Goal: Task Accomplishment & Management: Complete application form

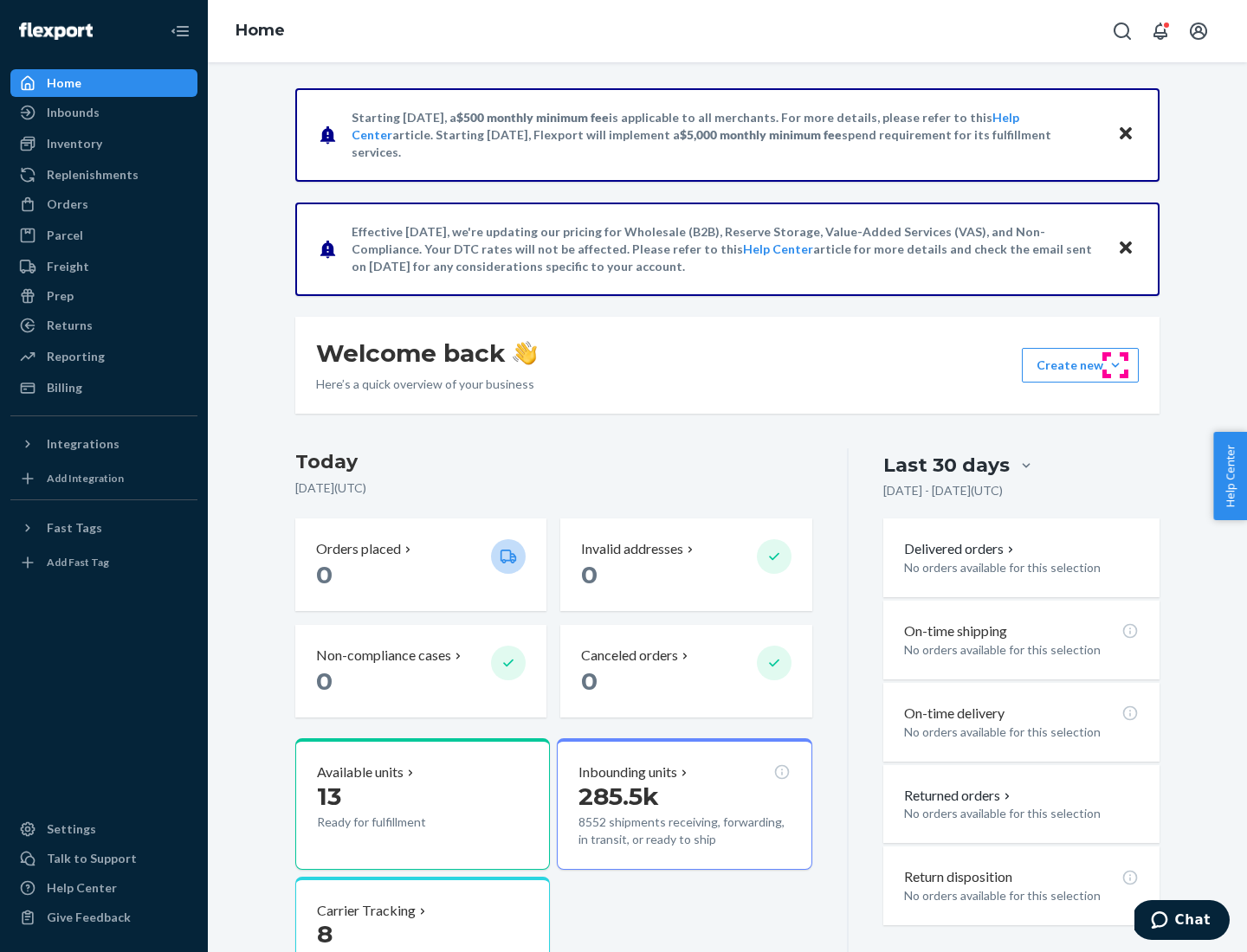
click at [1115, 366] on button "Create new Create new inbound Create new order Create new product" at bounding box center [1080, 365] width 117 height 35
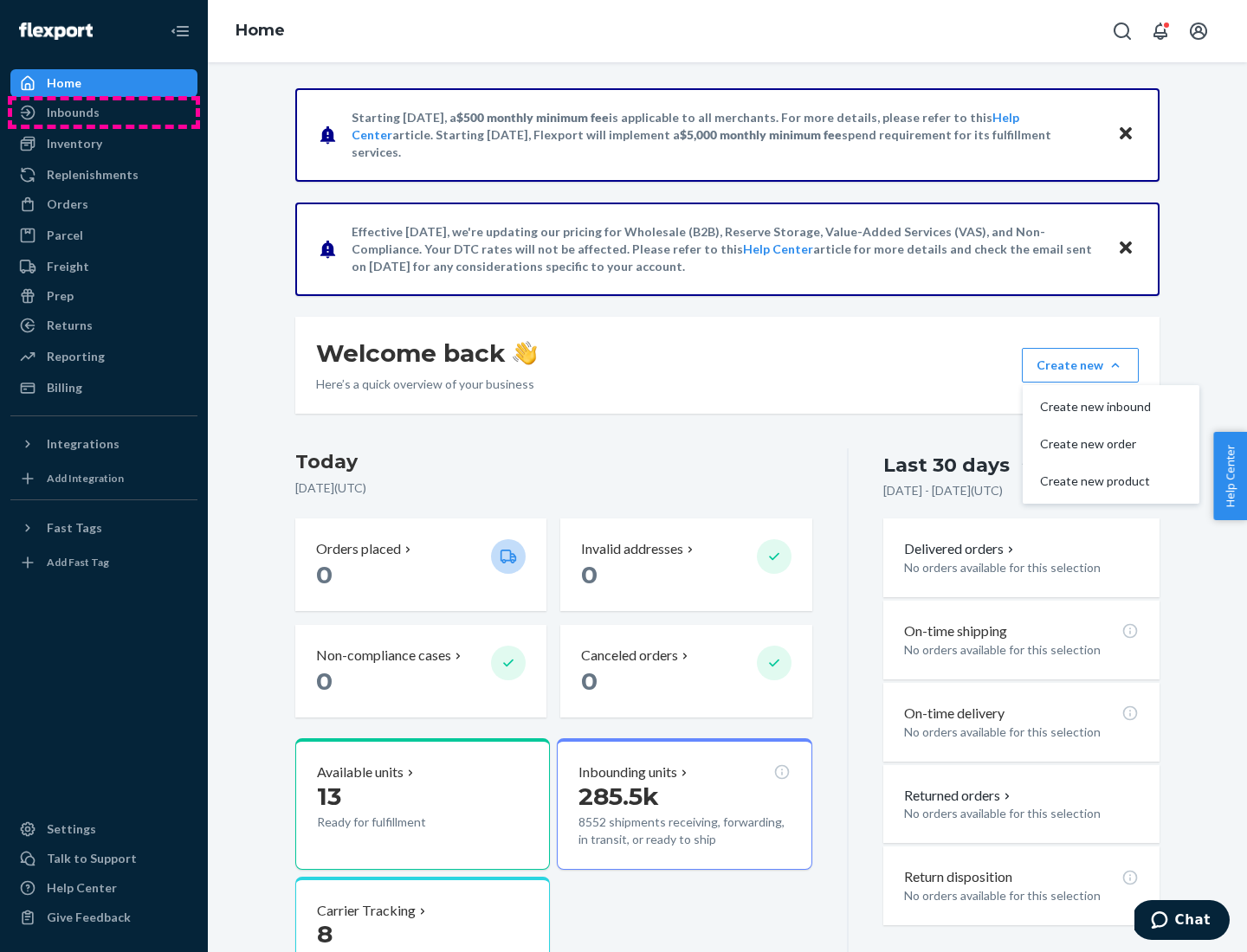
click at [104, 113] on div "Inbounds" at bounding box center [104, 112] width 183 height 24
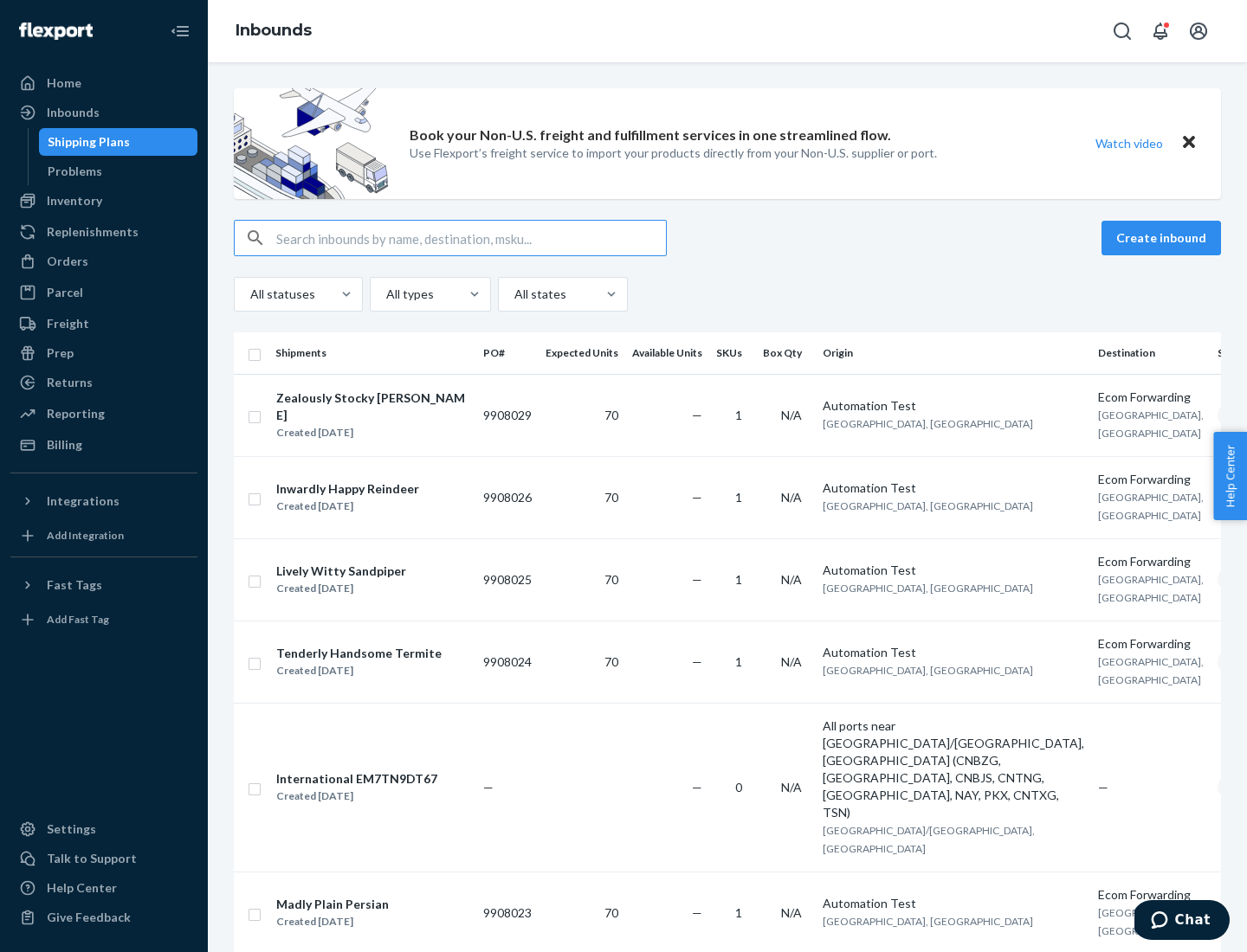
click at [1164, 238] on button "Create inbound" at bounding box center [1162, 238] width 119 height 35
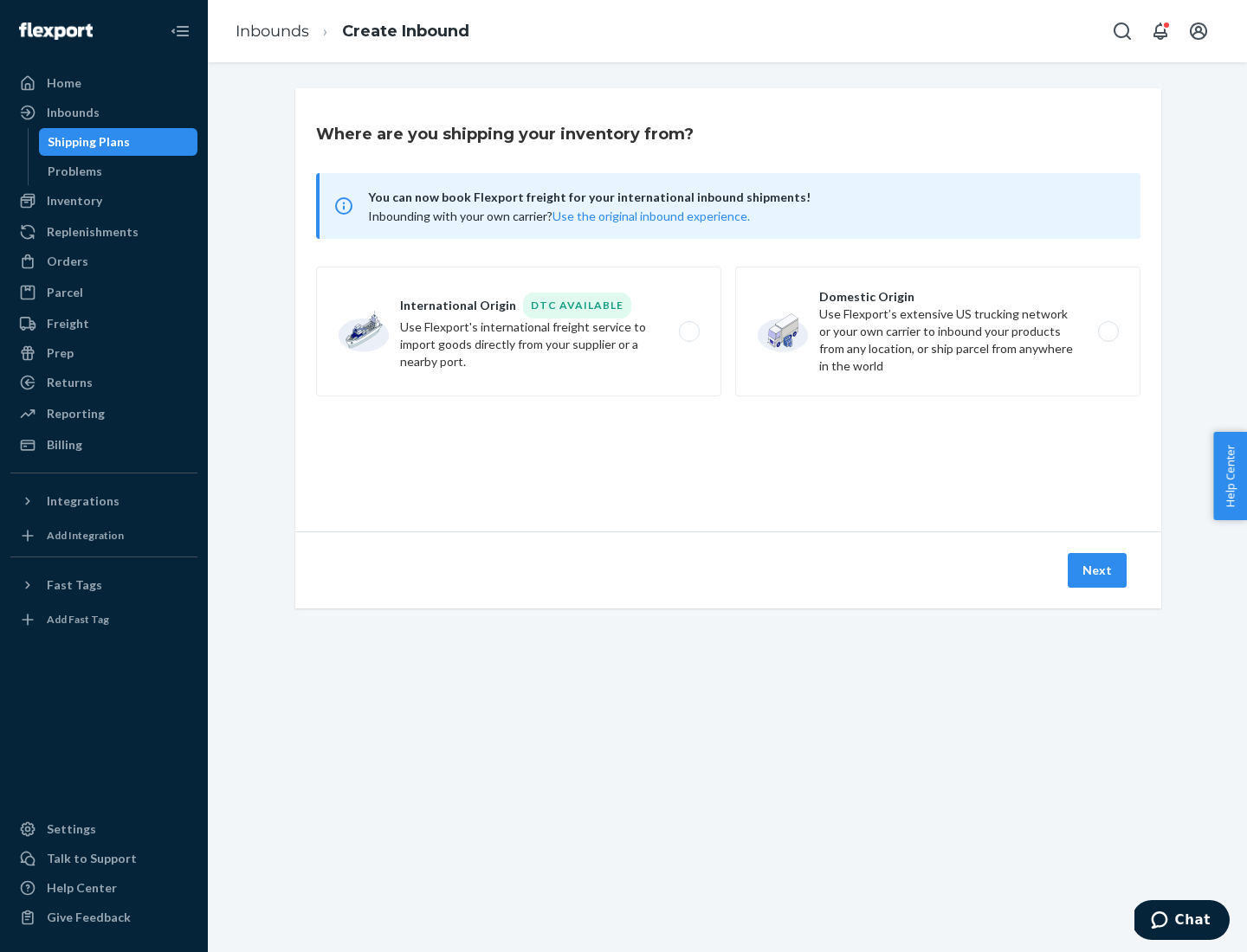
click at [938, 332] on label "Domestic Origin Use Flexport’s extensive US trucking network or your own carrie…" at bounding box center [937, 332] width 405 height 130
click at [1108, 332] on input "Domestic Origin Use Flexport’s extensive US trucking network or your own carrie…" at bounding box center [1113, 332] width 12 height 12
radio input "true"
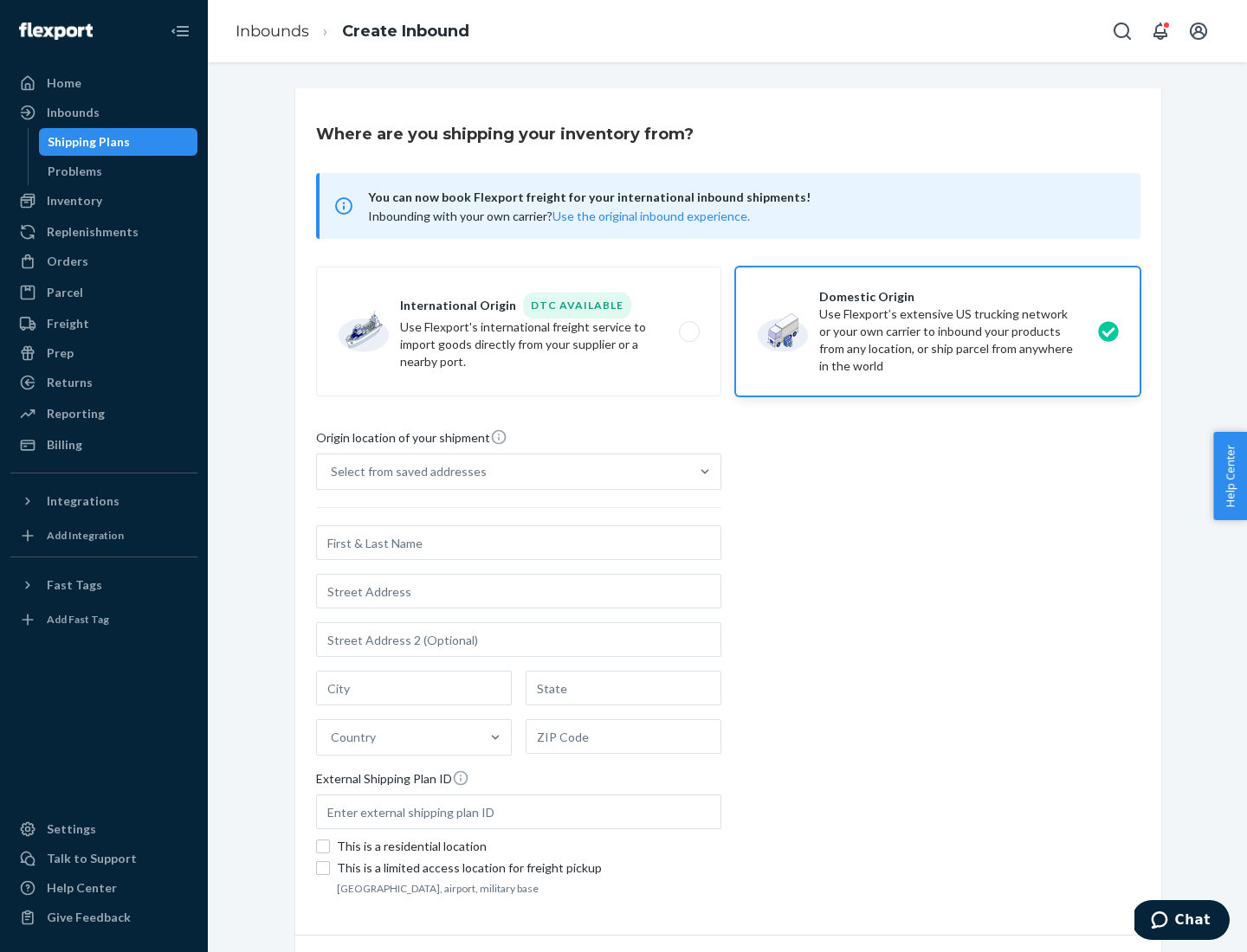
click at [404, 472] on div "Select from saved addresses" at bounding box center [409, 472] width 156 height 17
click at [333, 472] on input "Select from saved addresses" at bounding box center [332, 472] width 2 height 17
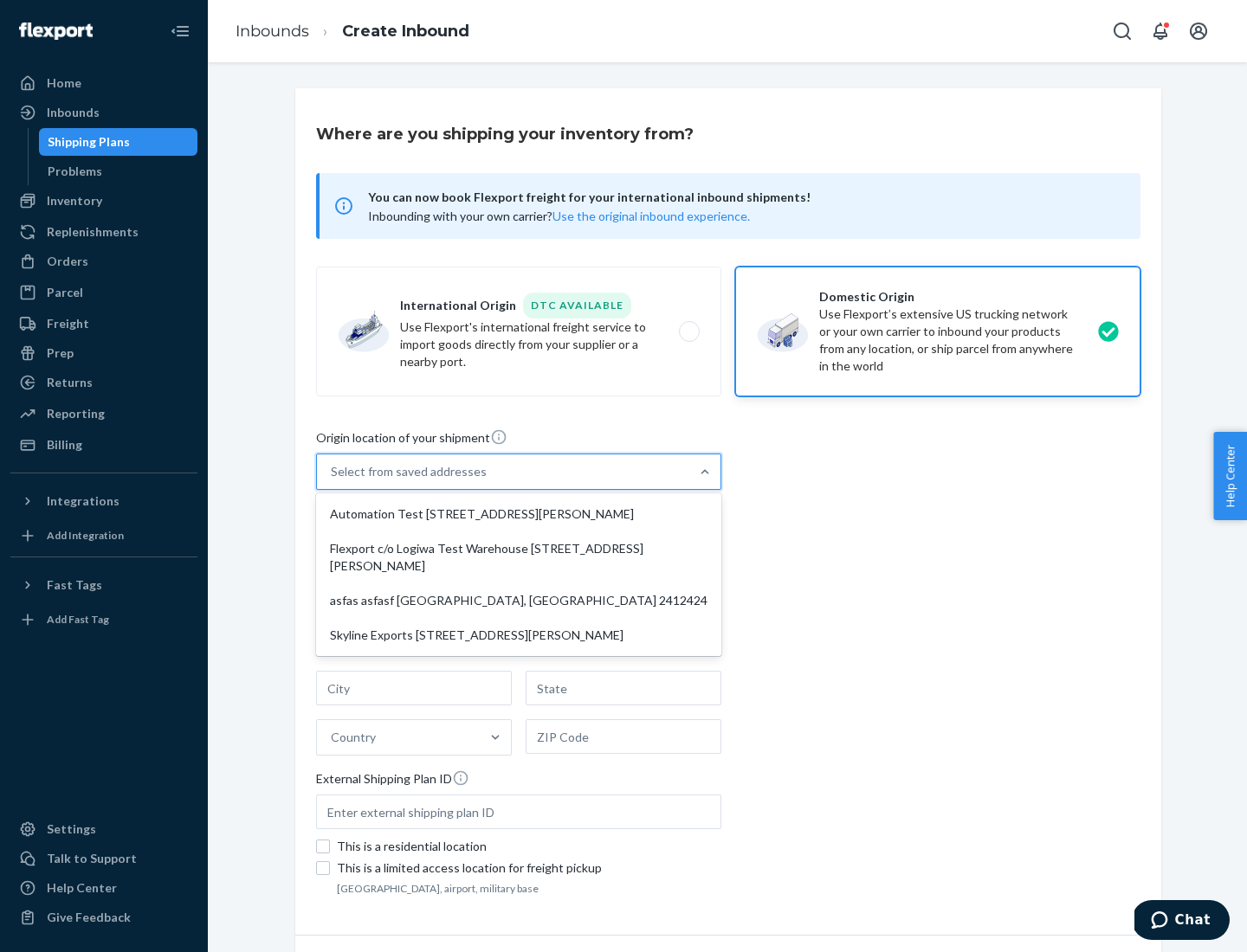
scroll to position [7, 0]
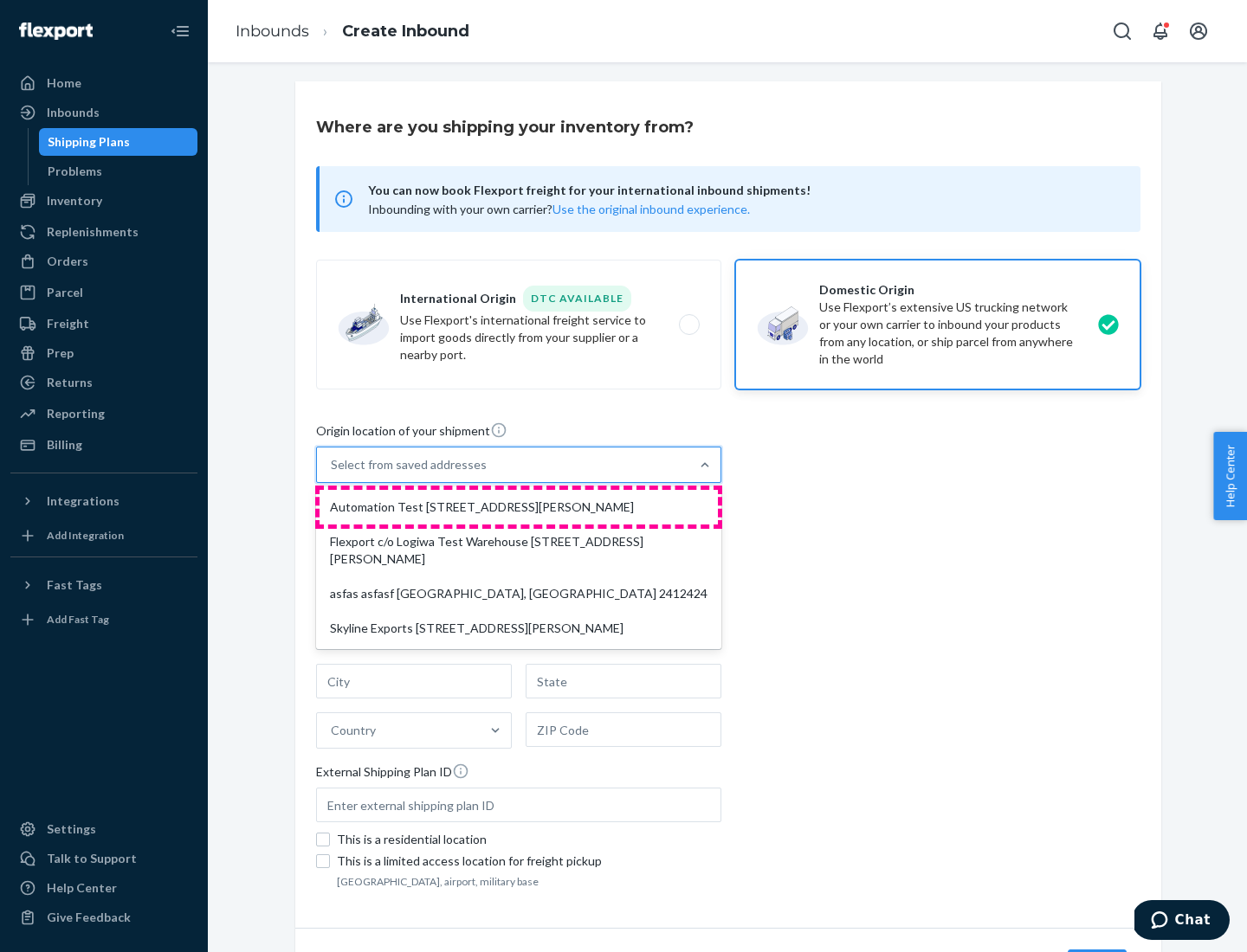
click at [519, 507] on div "Automation Test [STREET_ADDRESS][PERSON_NAME]" at bounding box center [519, 507] width 399 height 35
click at [333, 473] on input "option Automation Test [STREET_ADDRESS][PERSON_NAME] focused, 1 of 4. 4 results…" at bounding box center [332, 464] width 2 height 17
type input "Automation Test"
type input "9th Floor"
type input "[GEOGRAPHIC_DATA]"
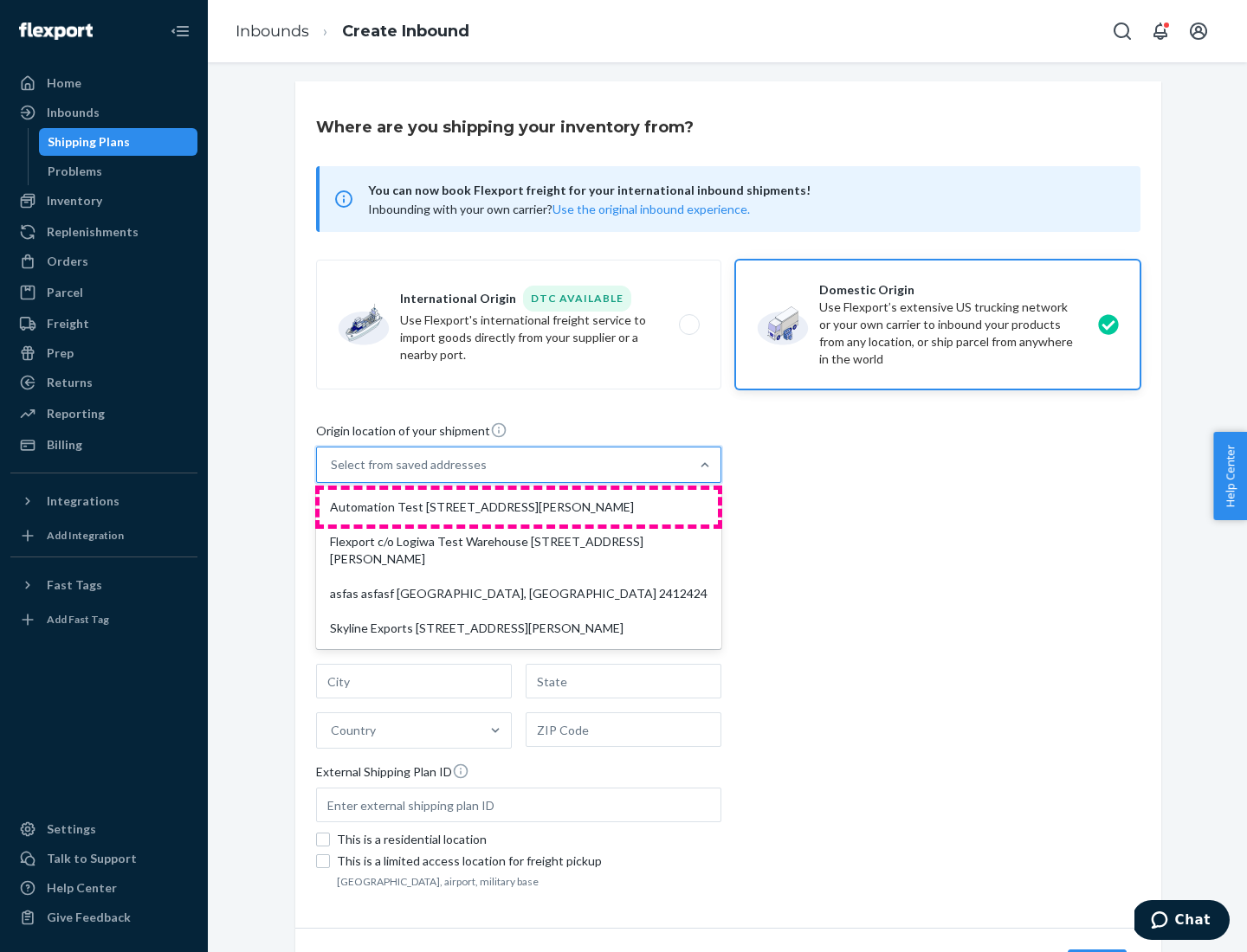
type input "CA"
type input "94104"
type input "[STREET_ADDRESS][PERSON_NAME]"
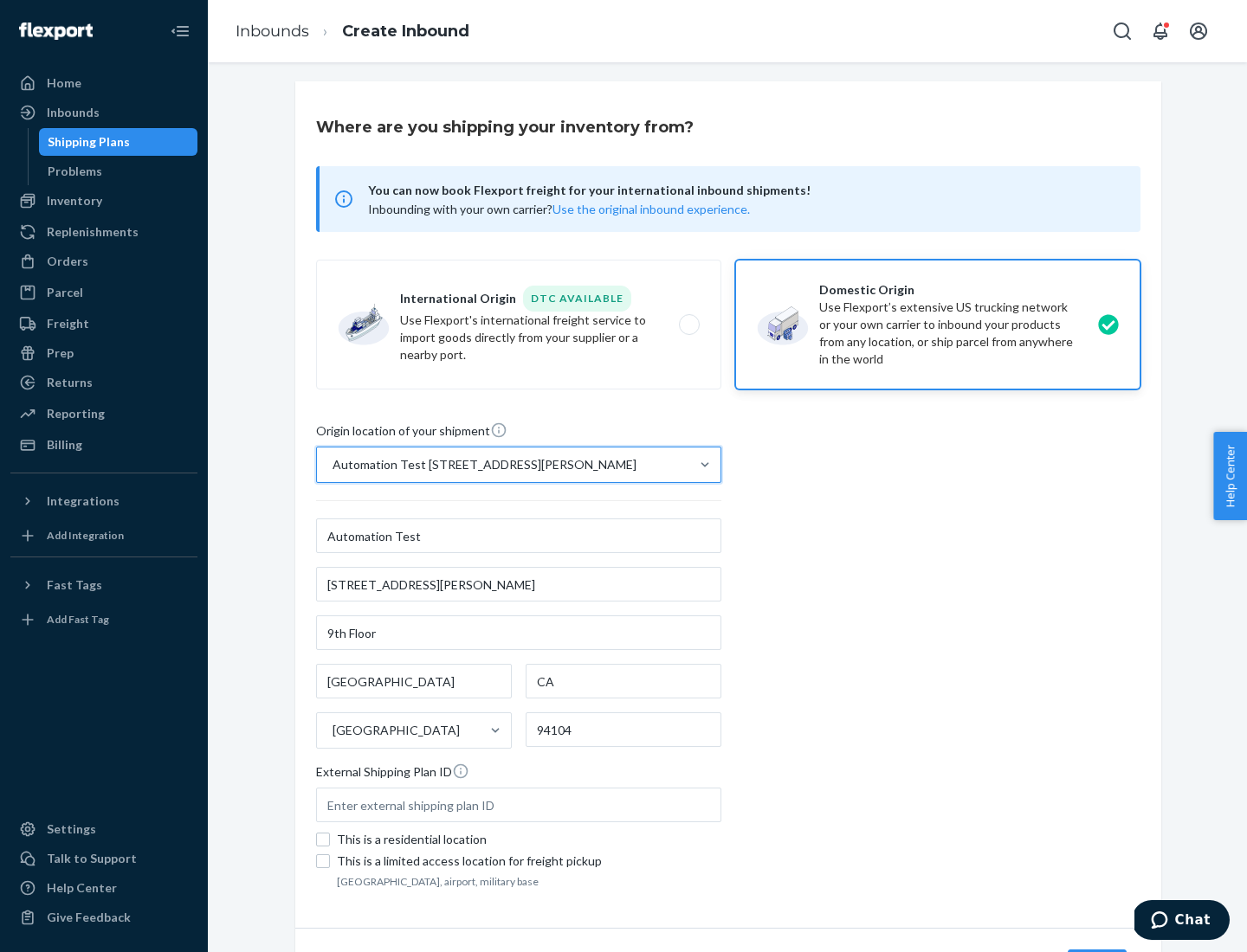
scroll to position [101, 0]
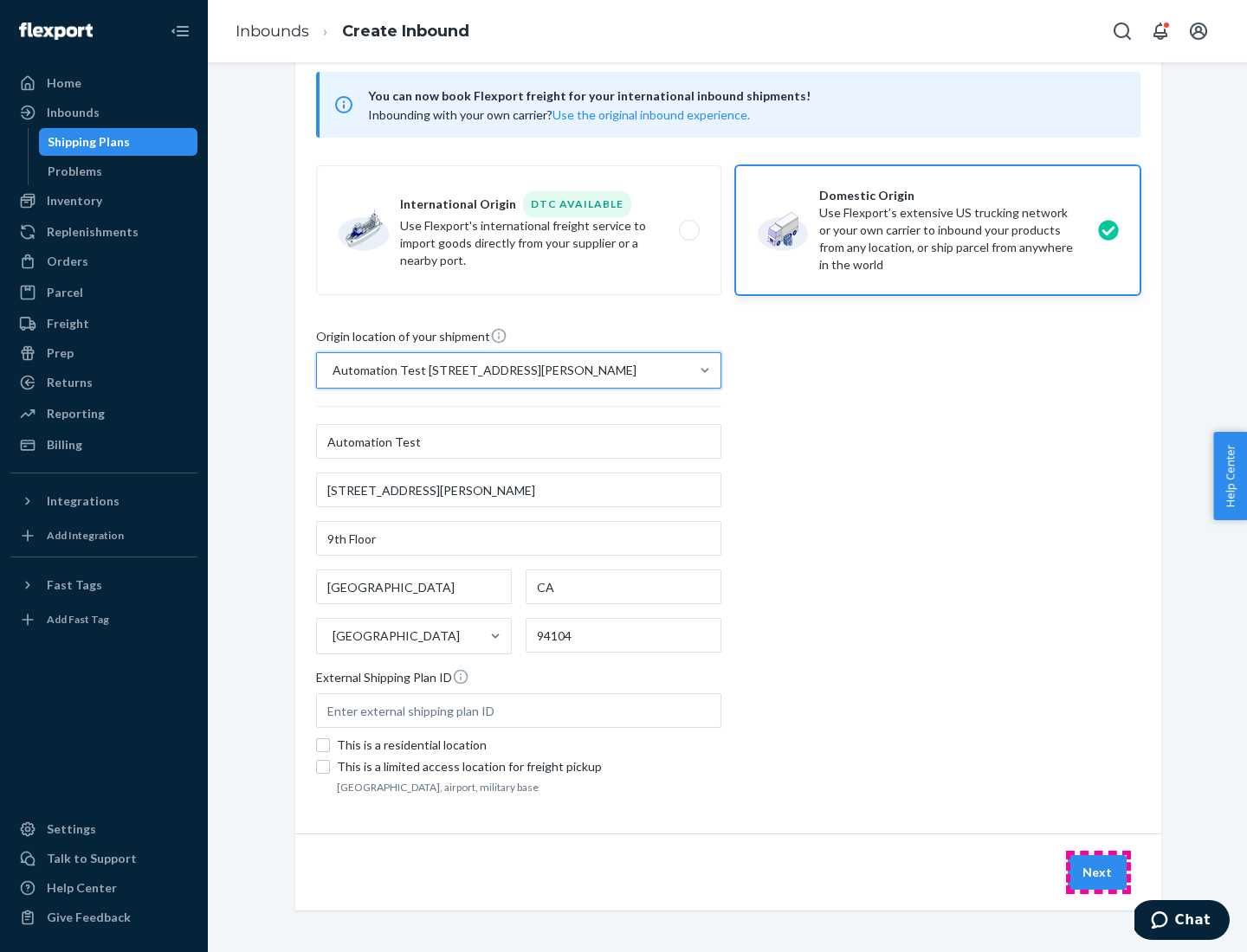
click at [1098, 873] on button "Next" at bounding box center [1097, 872] width 59 height 35
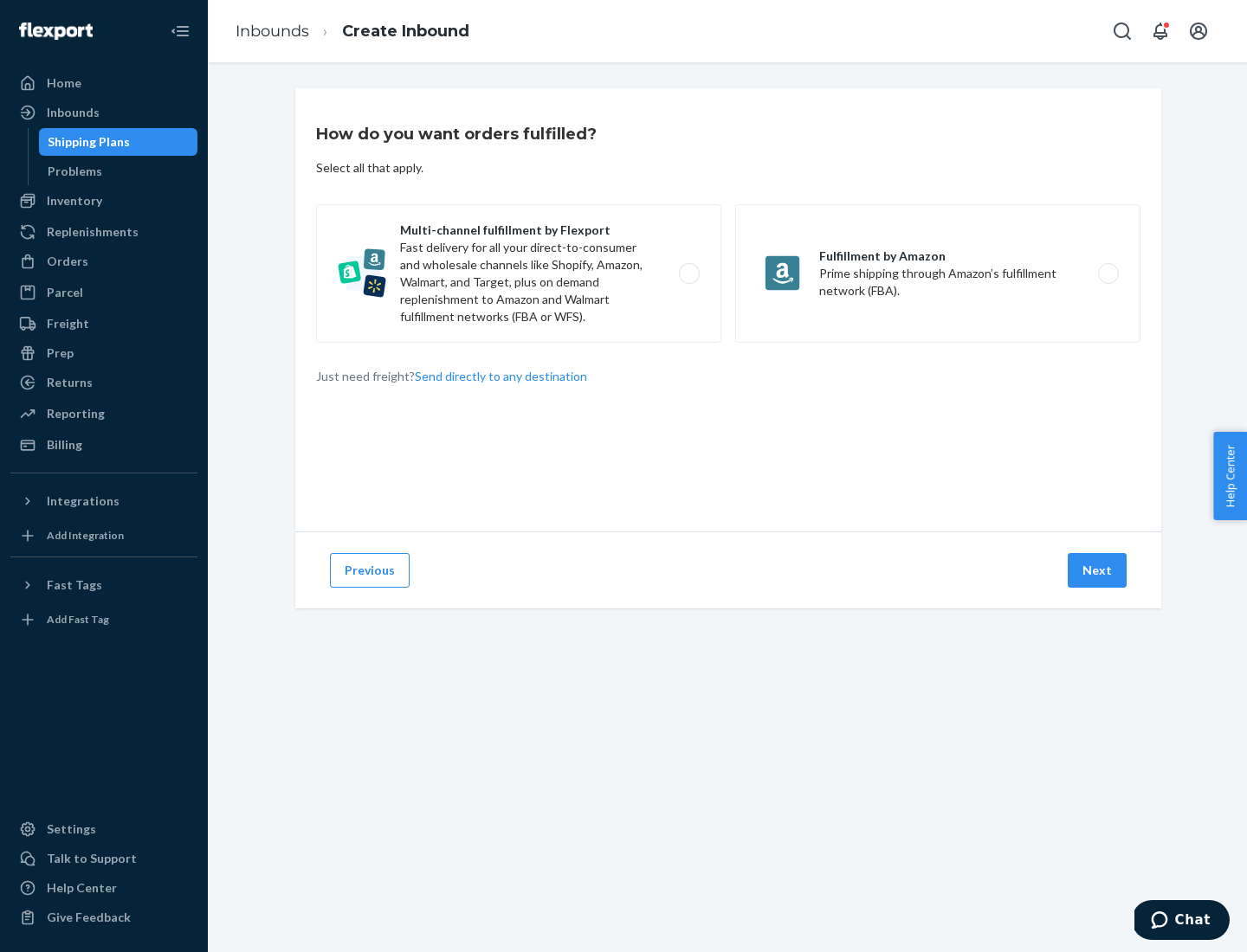
click at [519, 273] on label "Multi-channel fulfillment by Flexport Fast delivery for all your direct-to-cons…" at bounding box center [518, 274] width 405 height 139
click at [689, 273] on input "Multi-channel fulfillment by Flexport Fast delivery for all your direct-to-cons…" at bounding box center [694, 274] width 12 height 12
radio input "true"
click at [1098, 570] on button "Next" at bounding box center [1097, 570] width 59 height 35
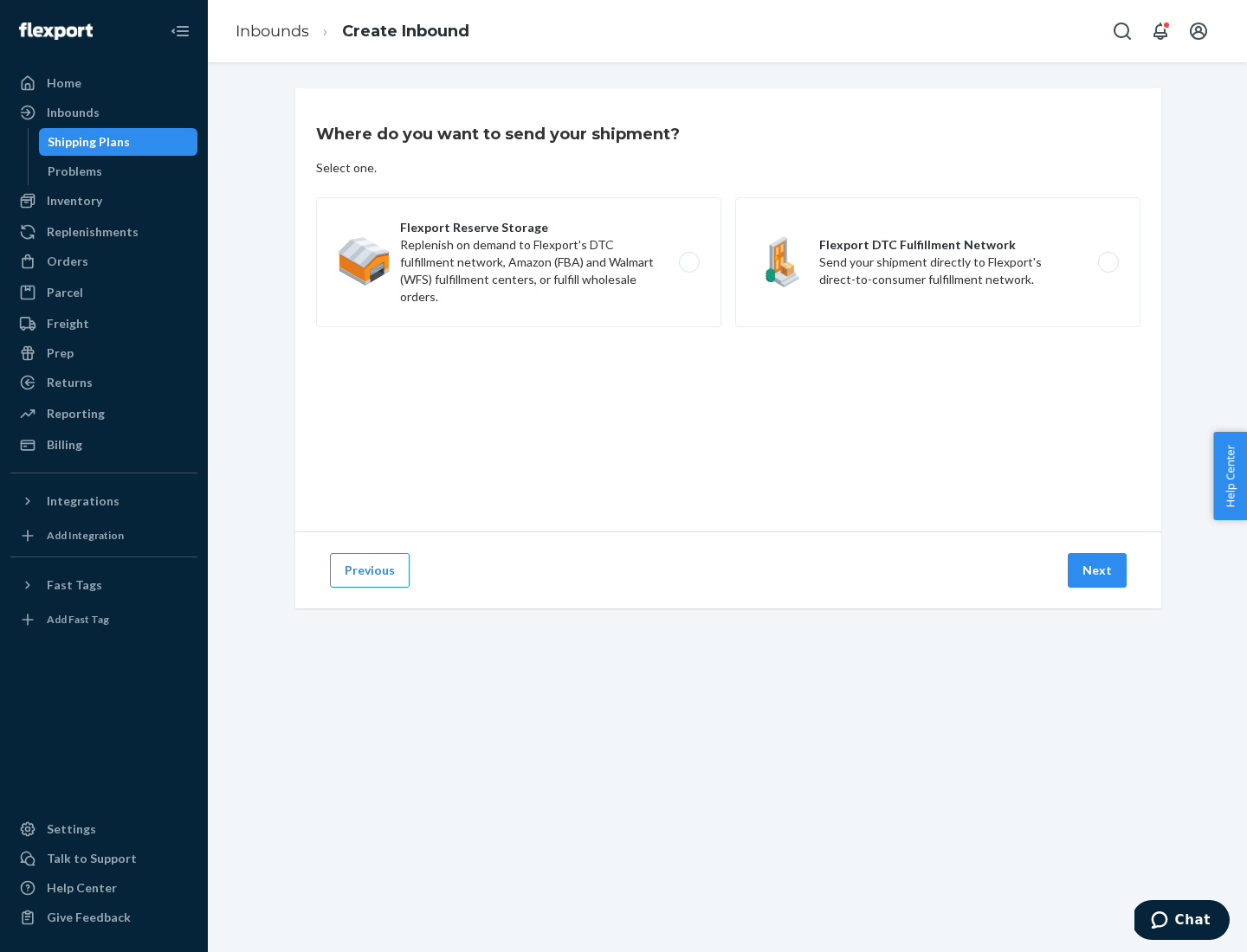
click at [938, 262] on label "Flexport DTC Fulfillment Network Send your shipment directly to Flexport's dire…" at bounding box center [937, 262] width 405 height 130
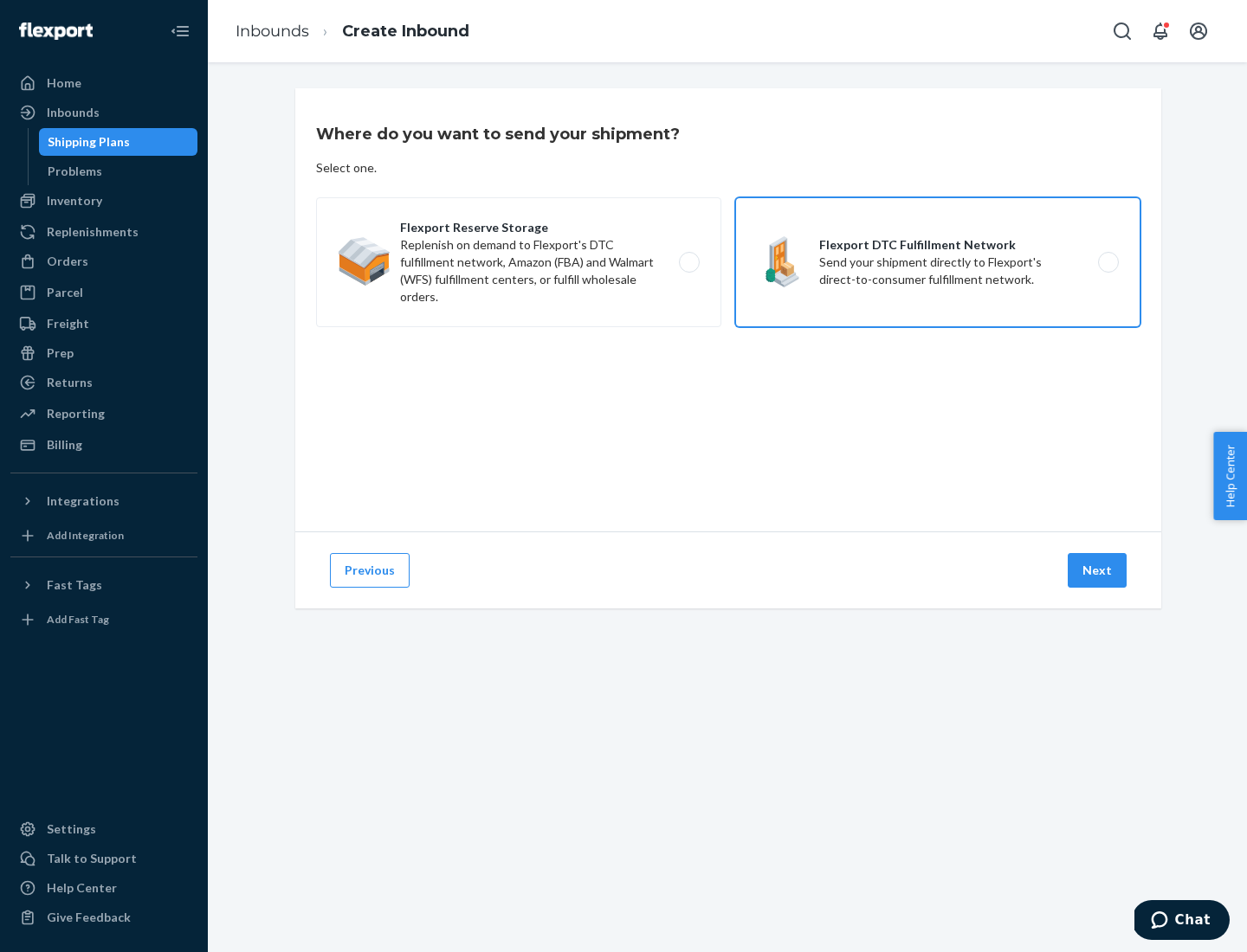
click at [1108, 262] on input "Flexport DTC Fulfillment Network Send your shipment directly to Flexport's dire…" at bounding box center [1113, 262] width 12 height 12
radio input "true"
click at [1098, 570] on button "Next" at bounding box center [1097, 570] width 59 height 35
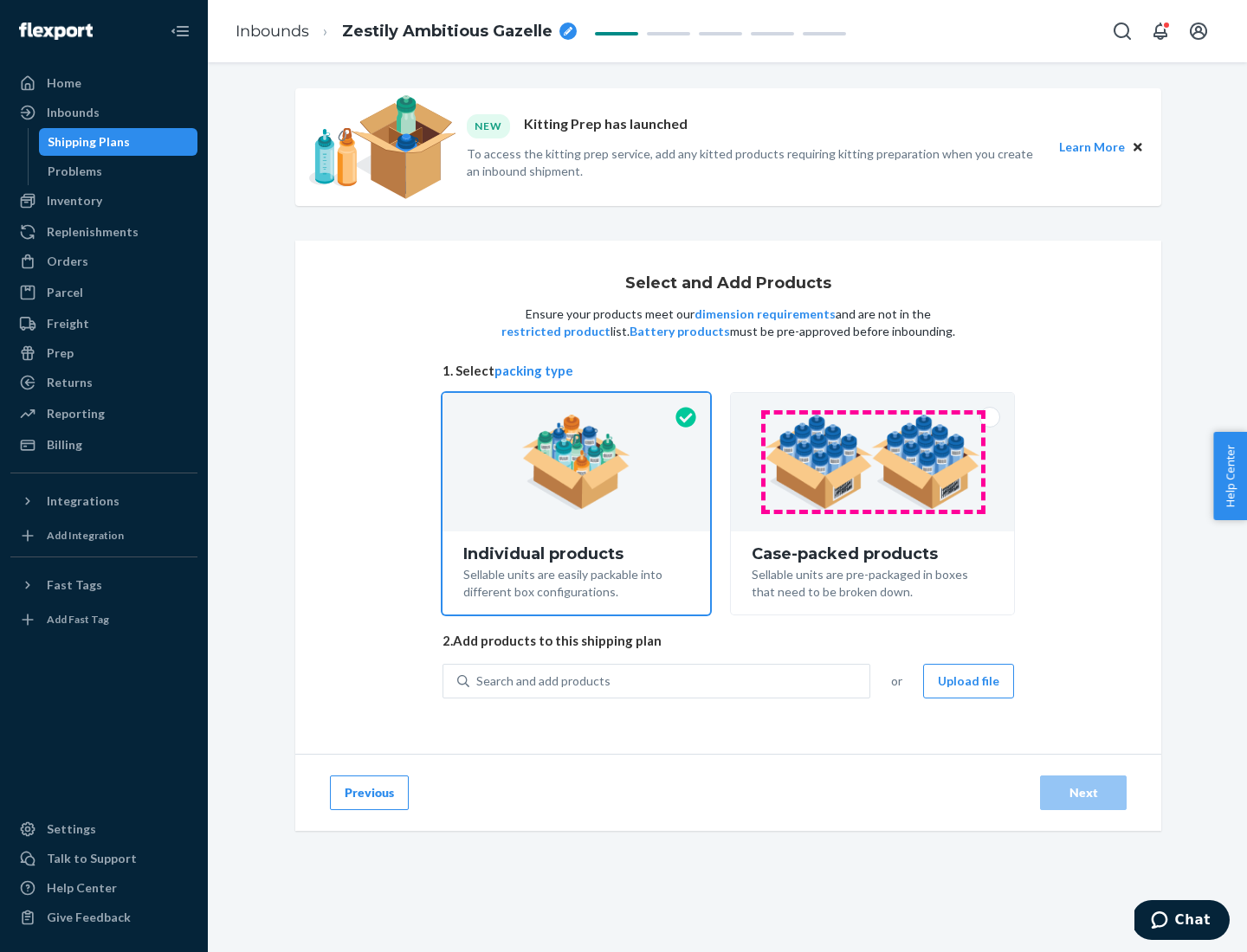
click at [873, 463] on img at bounding box center [872, 462] width 215 height 95
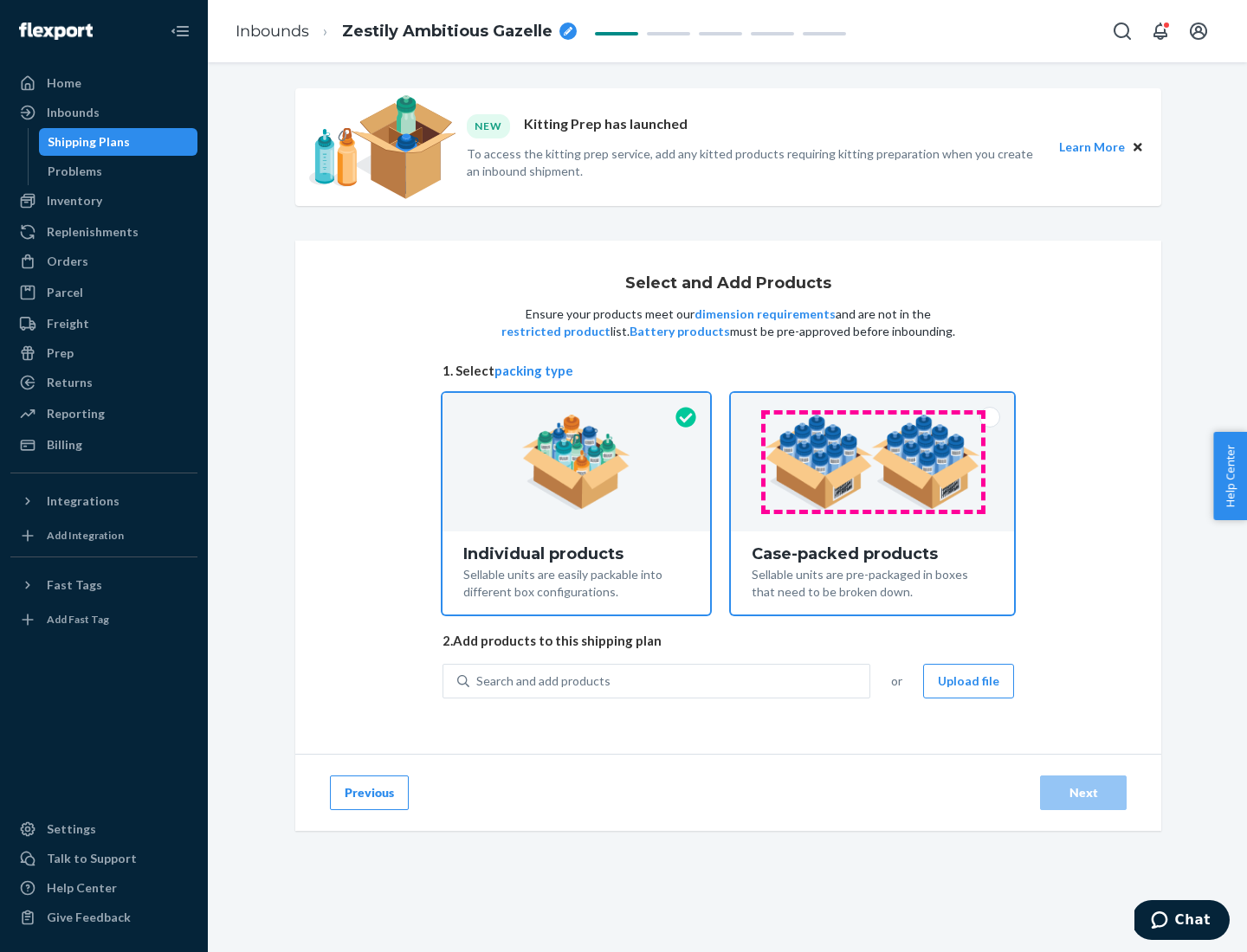
click at [873, 404] on input "Case-packed products Sellable units are pre-packaged in boxes that need to be b…" at bounding box center [872, 399] width 12 height 12
radio input "true"
radio input "false"
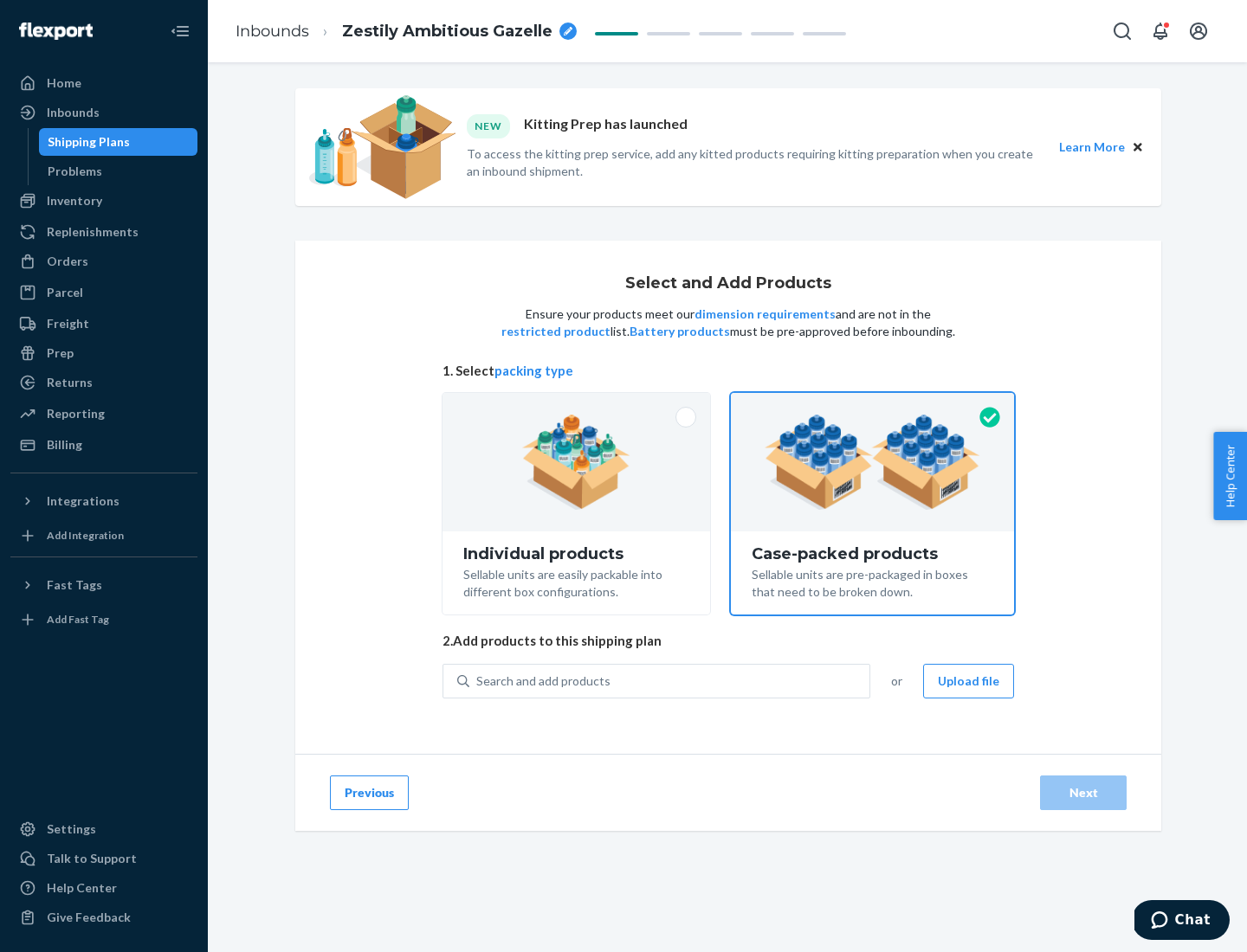
click at [670, 681] on div "Search and add products" at bounding box center [669, 681] width 401 height 31
click at [478, 681] on input "Search and add products" at bounding box center [477, 681] width 2 height 17
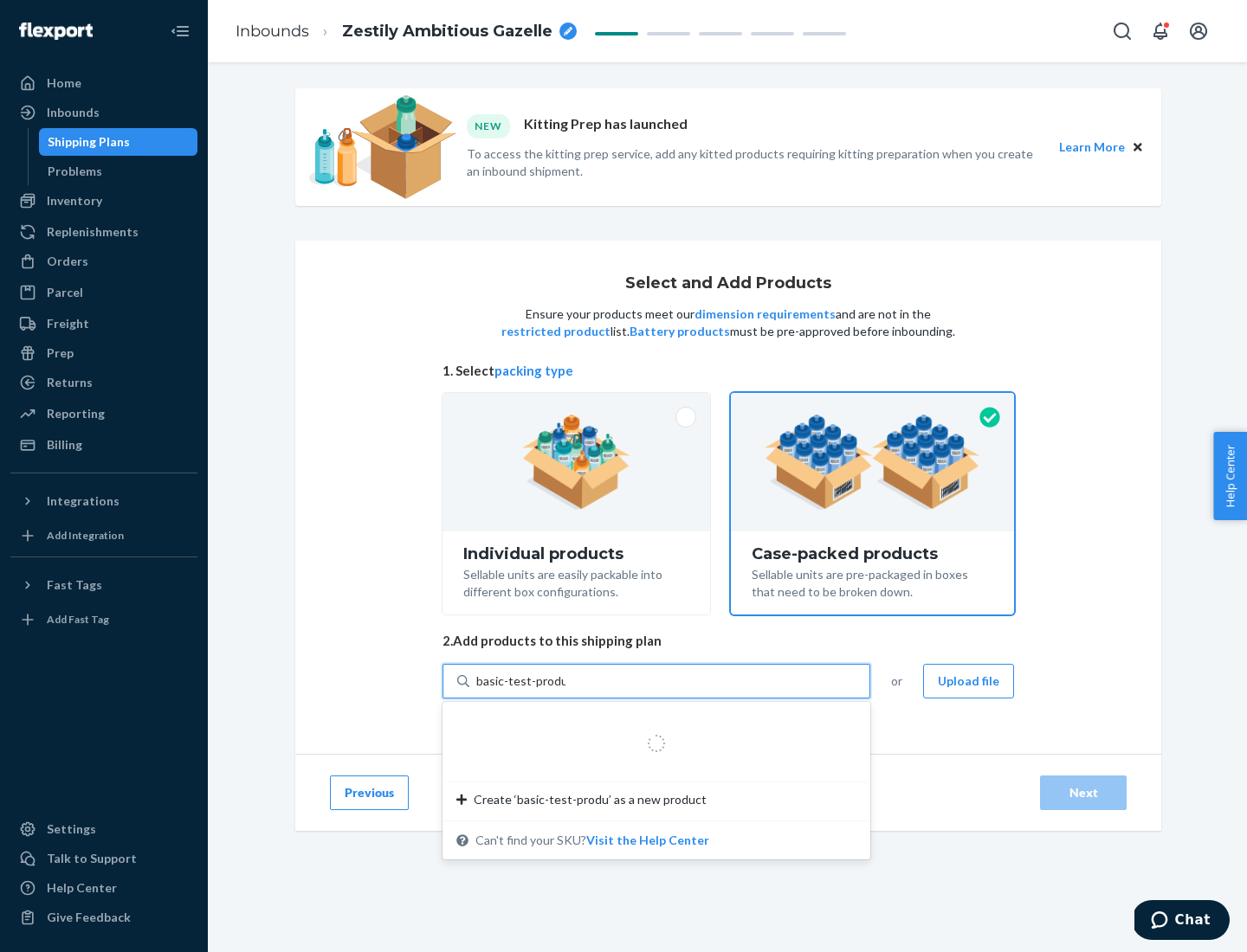
type input "basic-test-product-1"
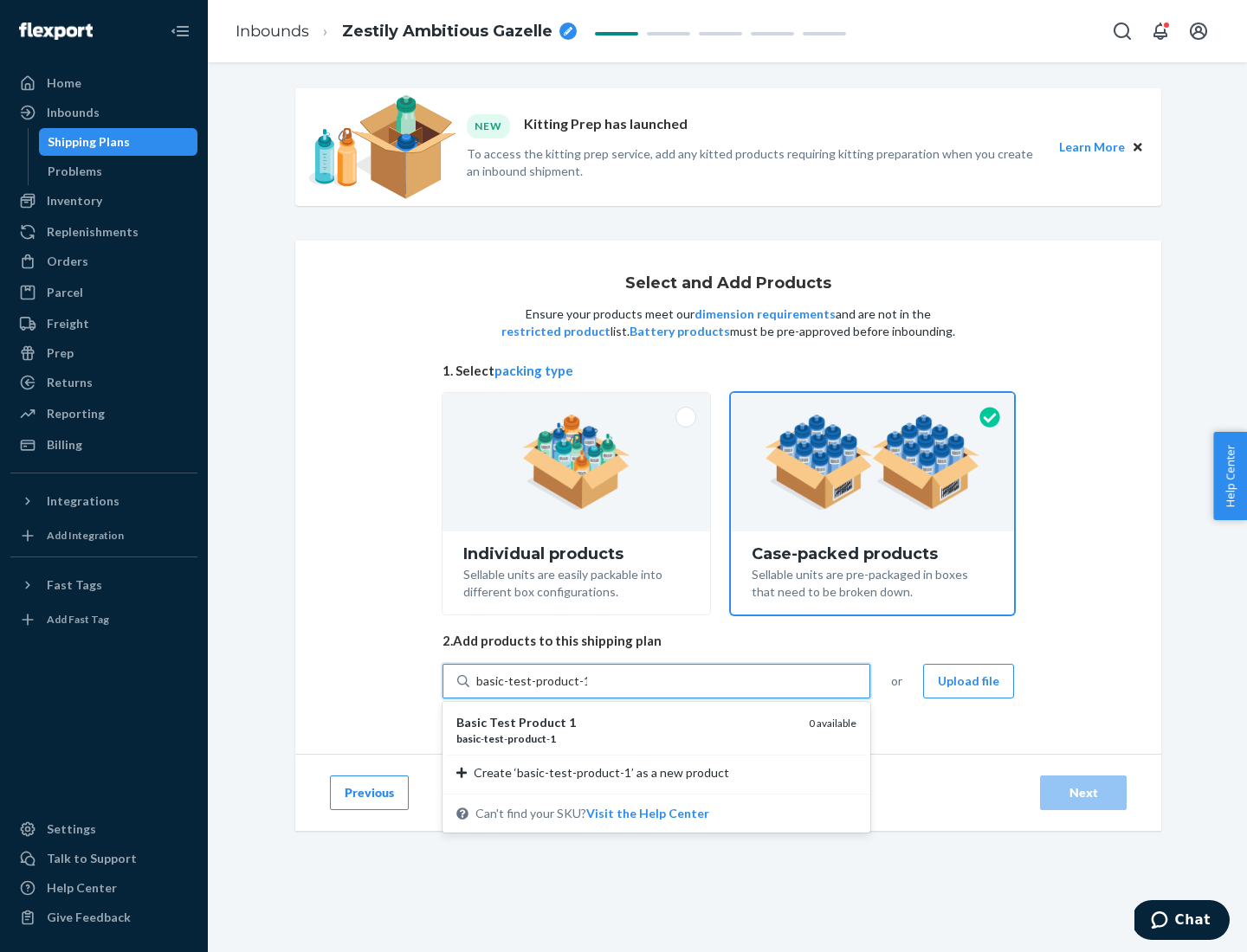
click at [627, 738] on div "basic - test - product - 1" at bounding box center [626, 738] width 338 height 15
click at [587, 690] on input "basic-test-product-1" at bounding box center [531, 681] width 111 height 17
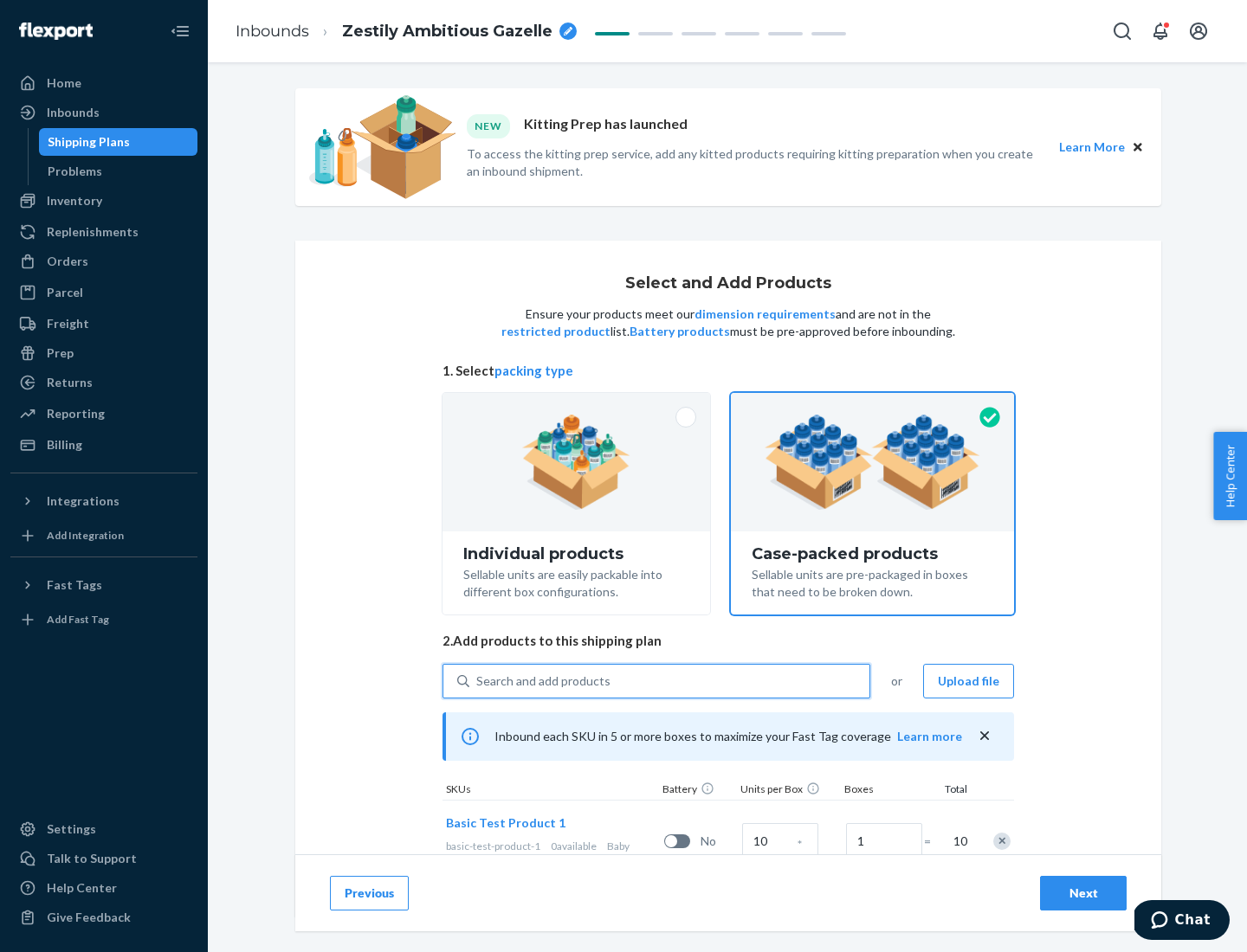
scroll to position [62, 0]
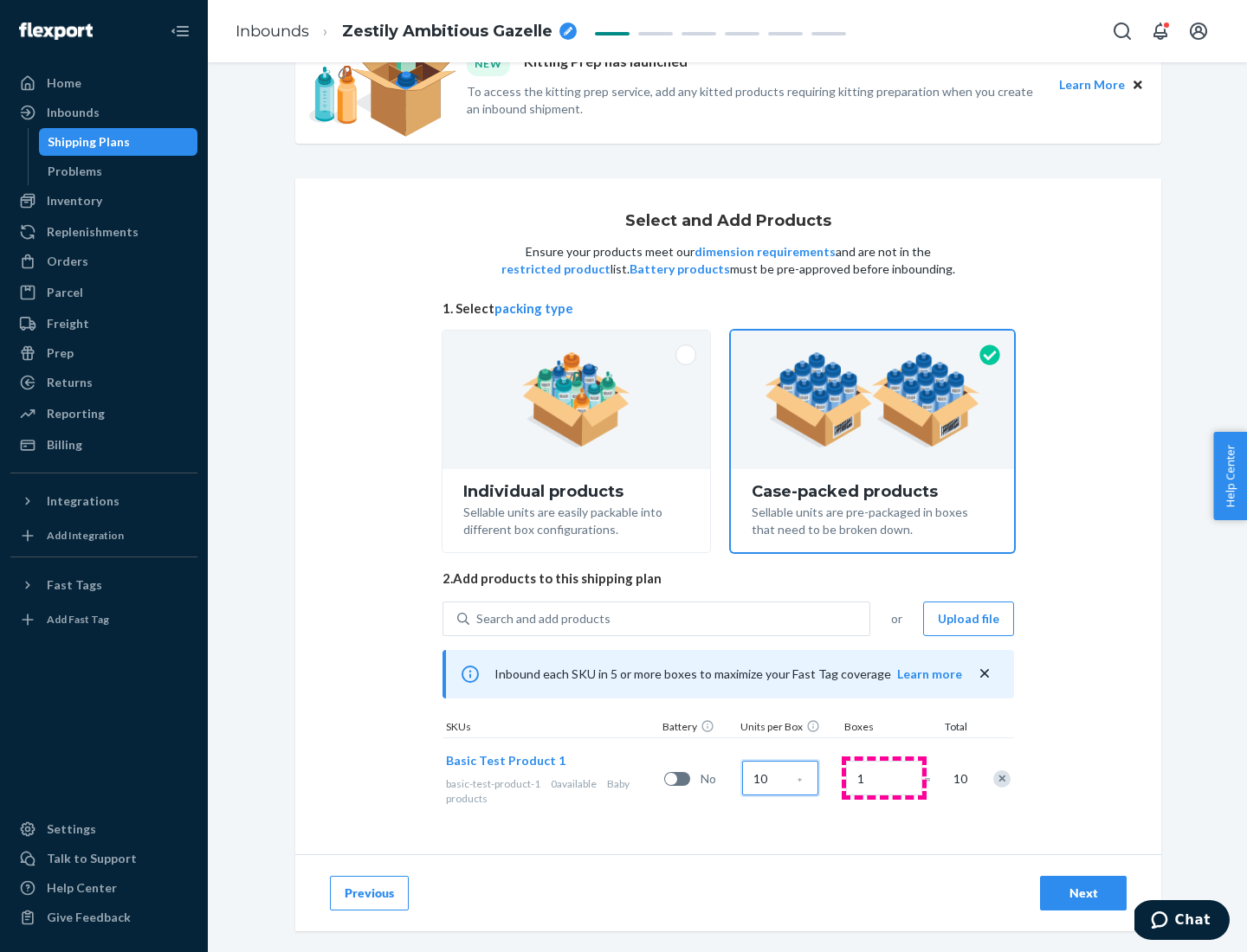
type input "10"
type input "7"
click at [1083, 893] on div "Next" at bounding box center [1083, 893] width 57 height 17
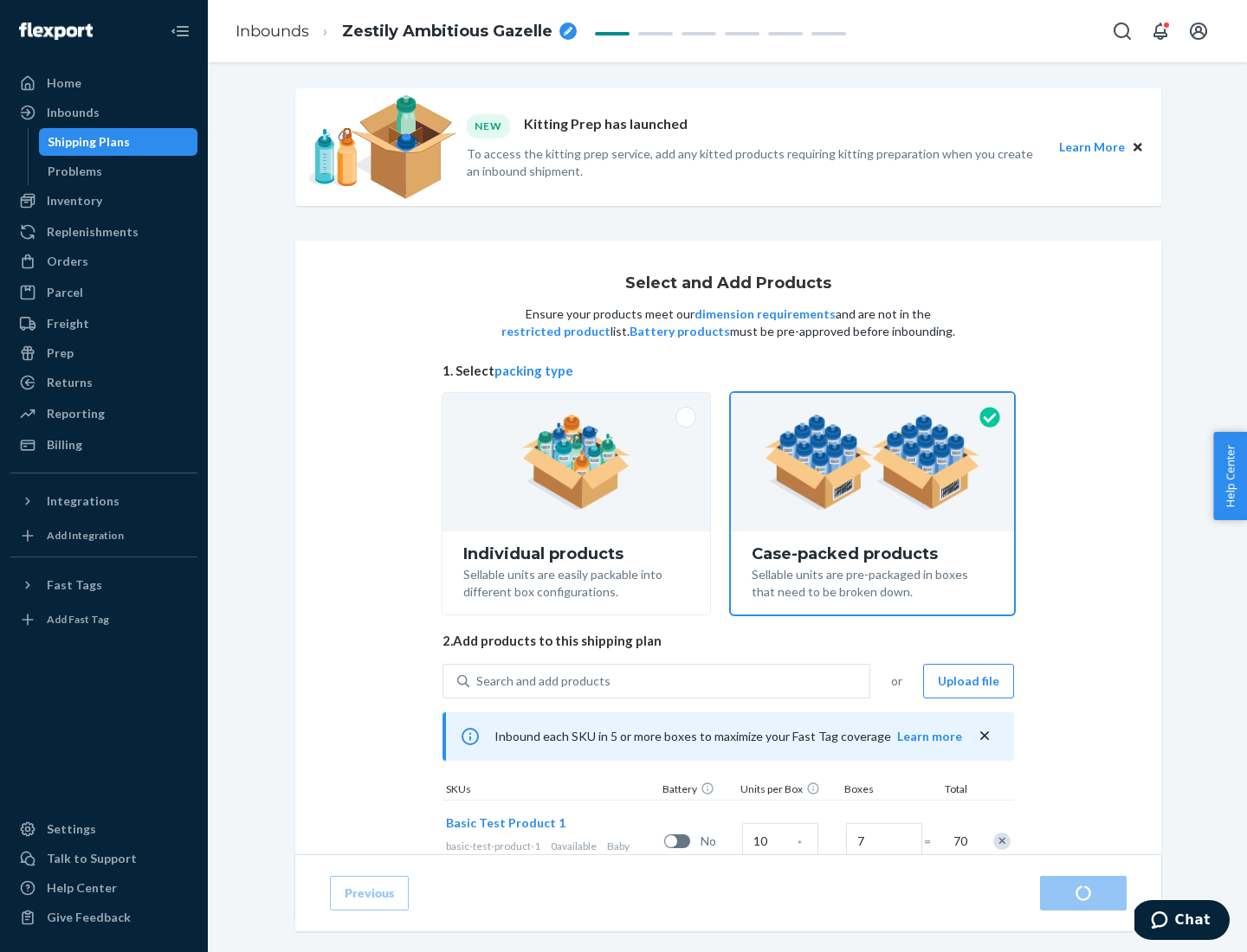
radio input "true"
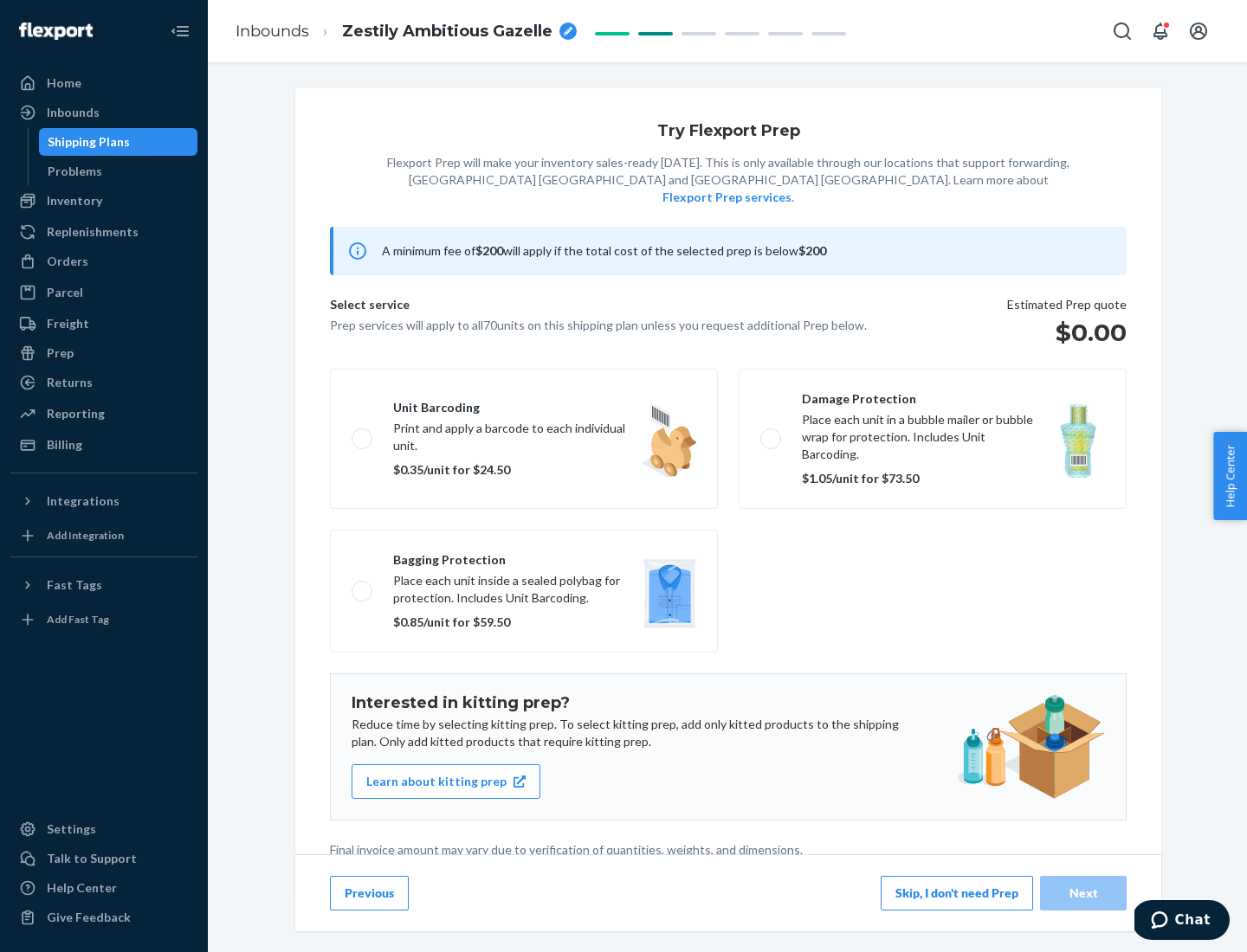
scroll to position [4, 0]
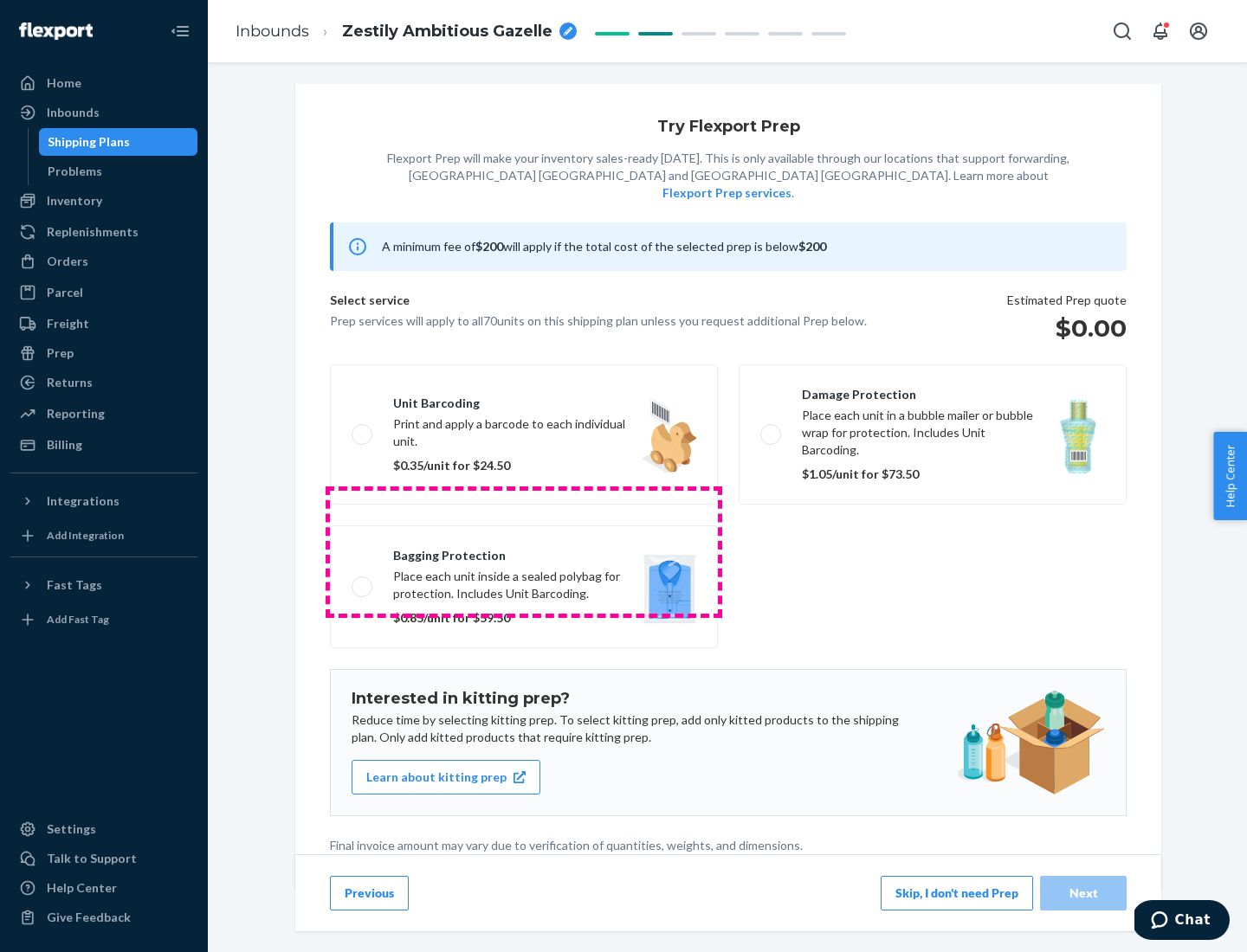
click at [524, 552] on label "Bagging protection Place each unit inside a sealed polybag for protection. Incl…" at bounding box center [524, 587] width 388 height 123
click at [363, 581] on input "Bagging protection Place each unit inside a sealed polybag for protection. Incl…" at bounding box center [357, 586] width 12 height 12
checkbox input "true"
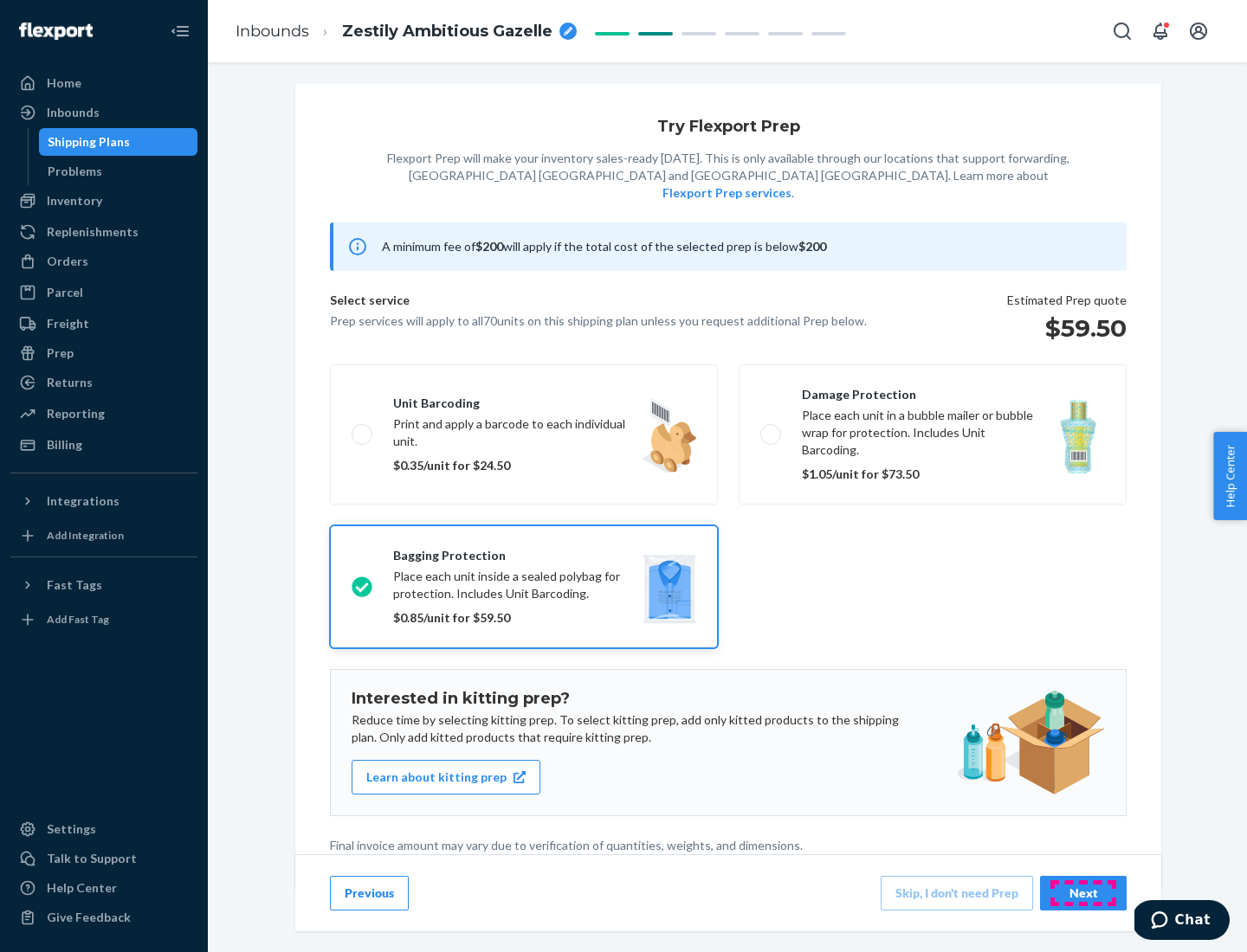
click at [1083, 892] on div "Next" at bounding box center [1083, 893] width 57 height 17
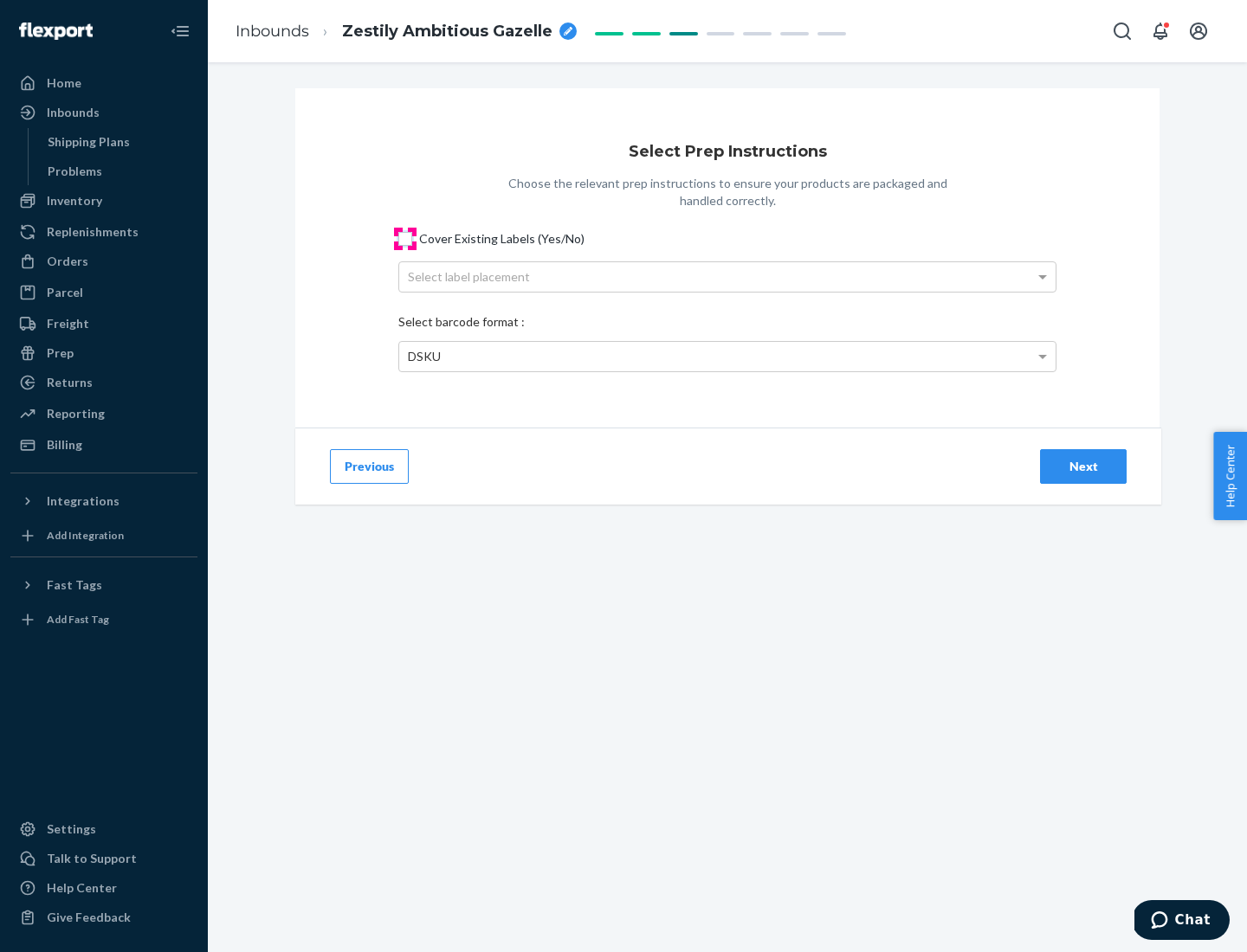
click at [405, 238] on input "Cover Existing Labels (Yes/No)" at bounding box center [406, 239] width 14 height 14
checkbox input "true"
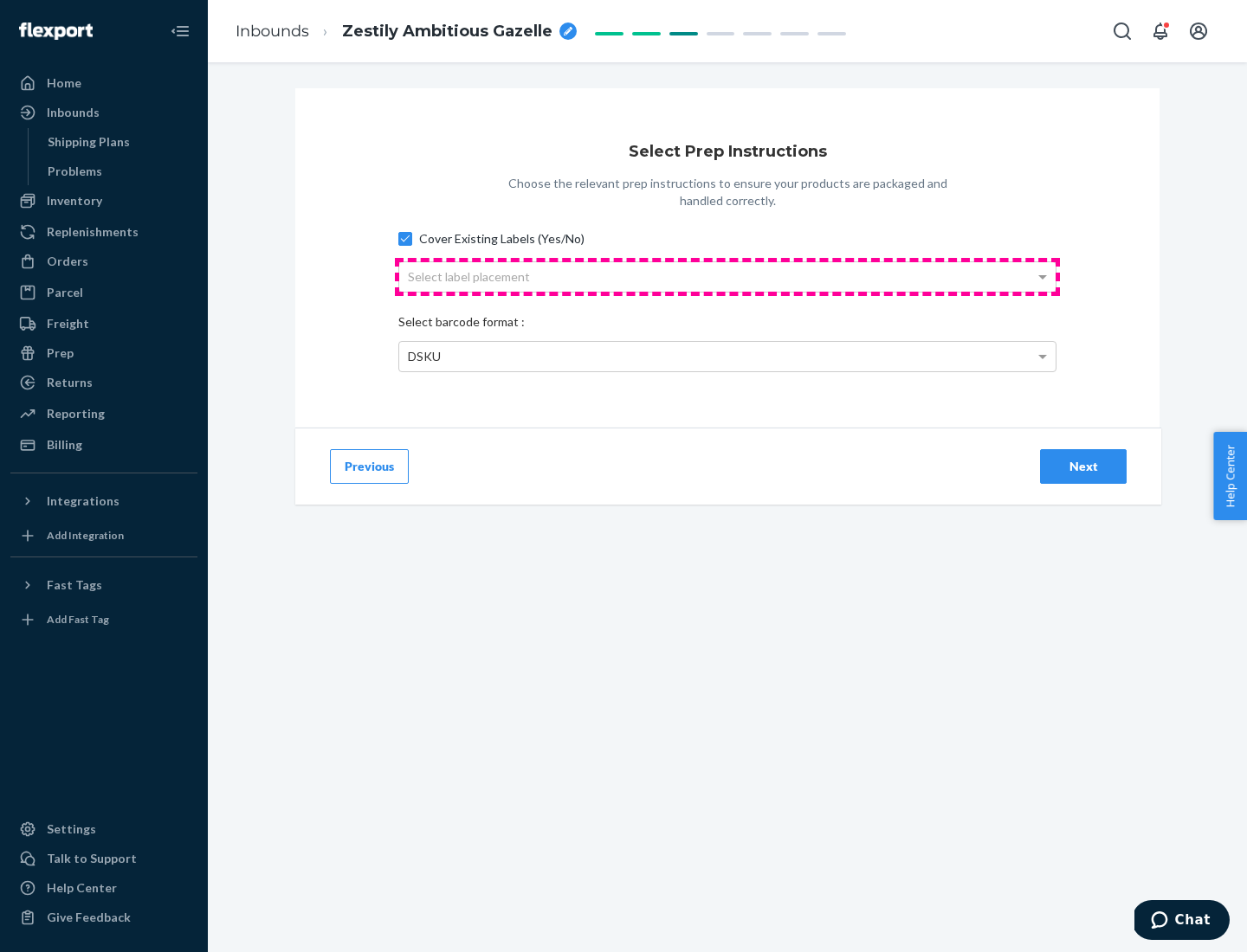
click at [727, 276] on div "Select label placement" at bounding box center [728, 277] width 657 height 29
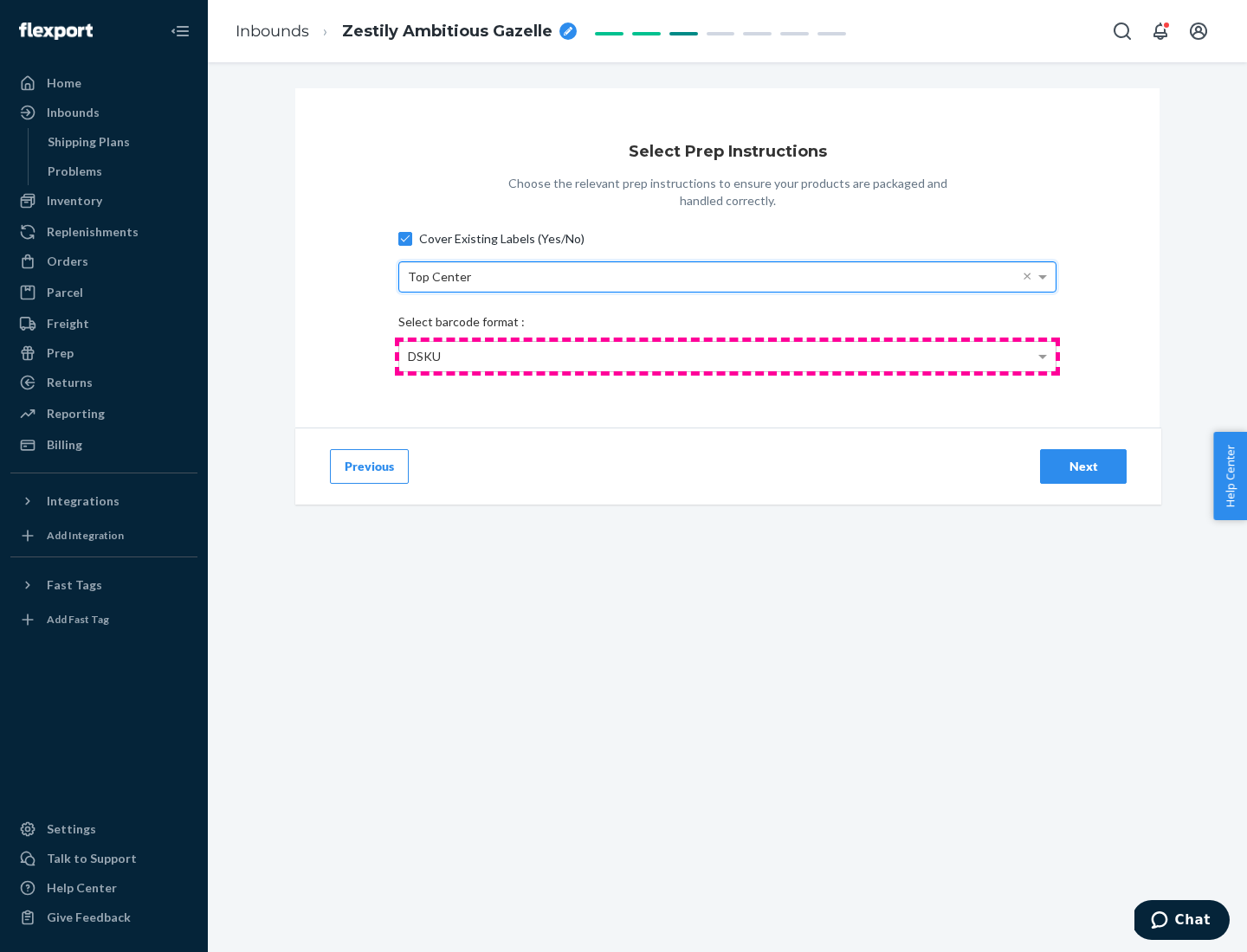
click at [727, 356] on div "DSKU" at bounding box center [728, 356] width 657 height 29
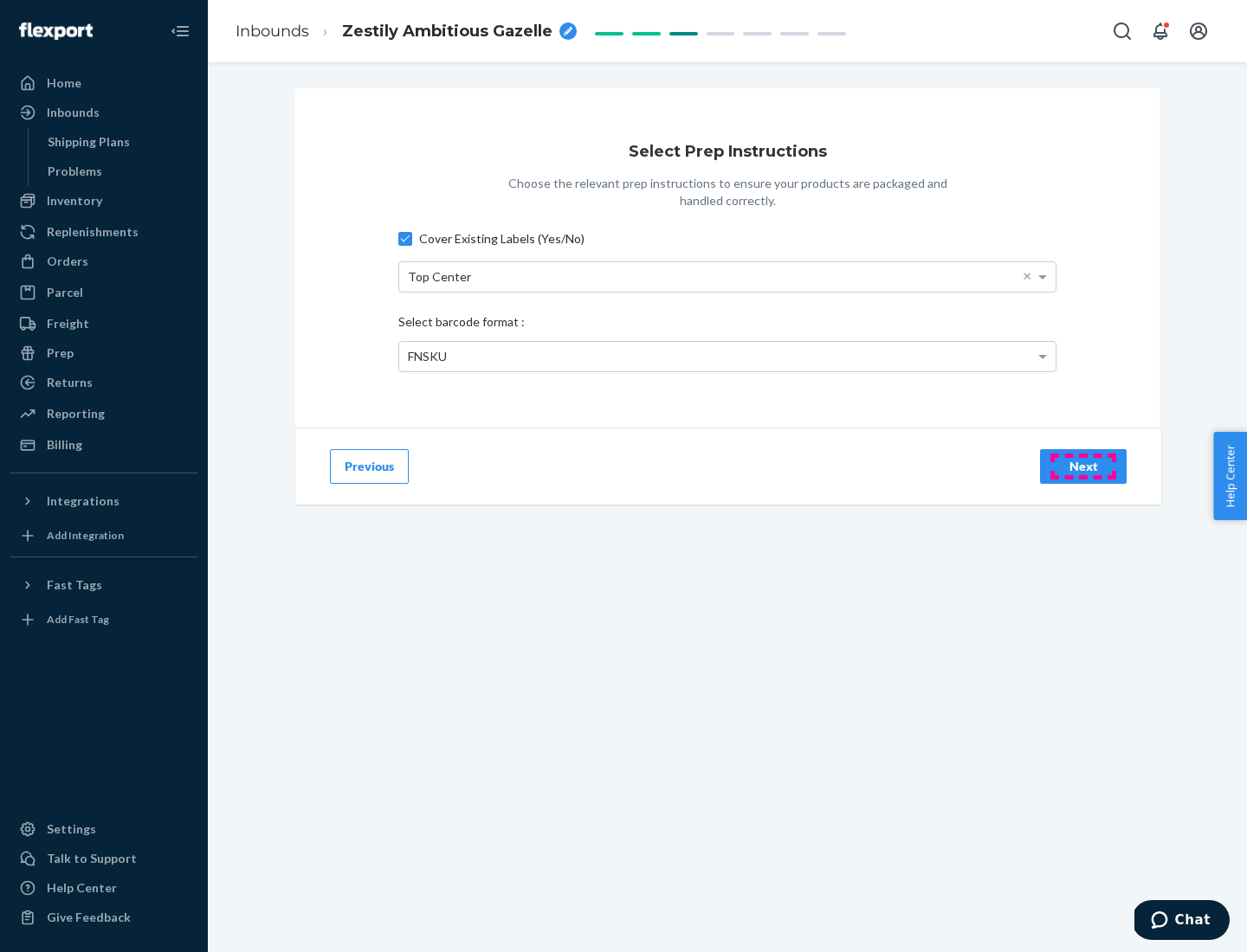
click at [1083, 466] on div "Next" at bounding box center [1083, 466] width 57 height 17
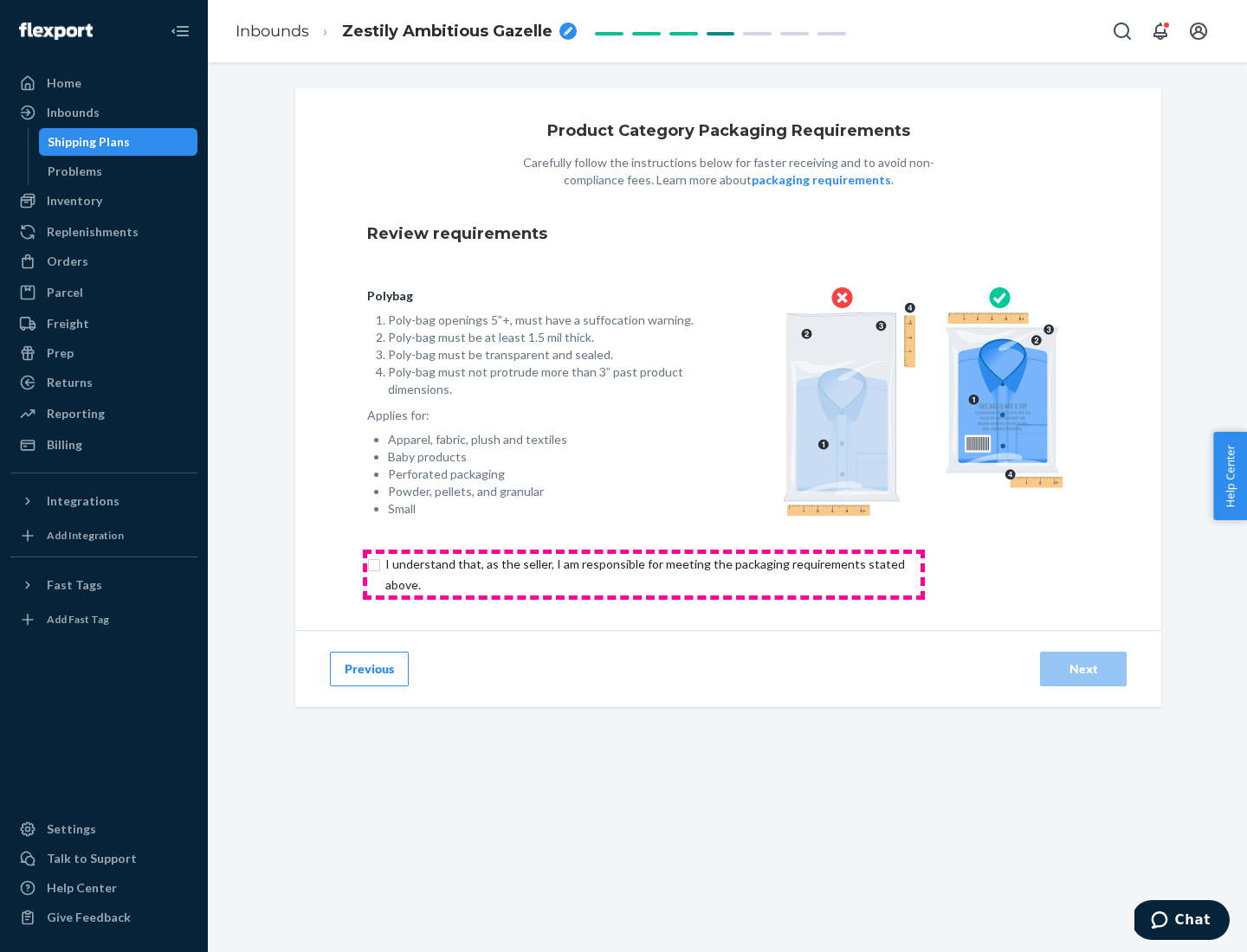
click at [644, 574] on input "checkbox" at bounding box center [655, 575] width 576 height 42
checkbox input "true"
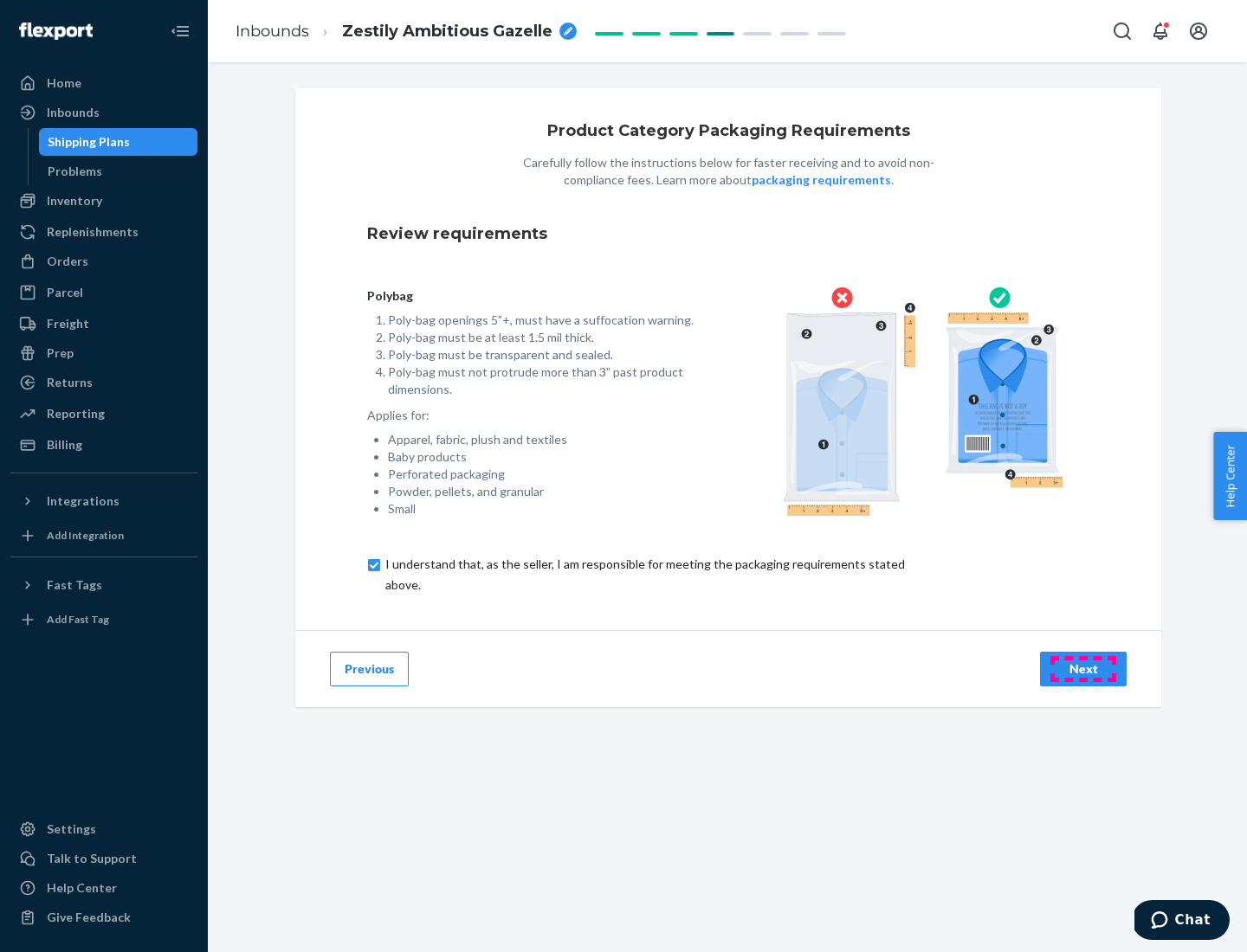
click at [1083, 668] on div "Next" at bounding box center [1083, 668] width 57 height 17
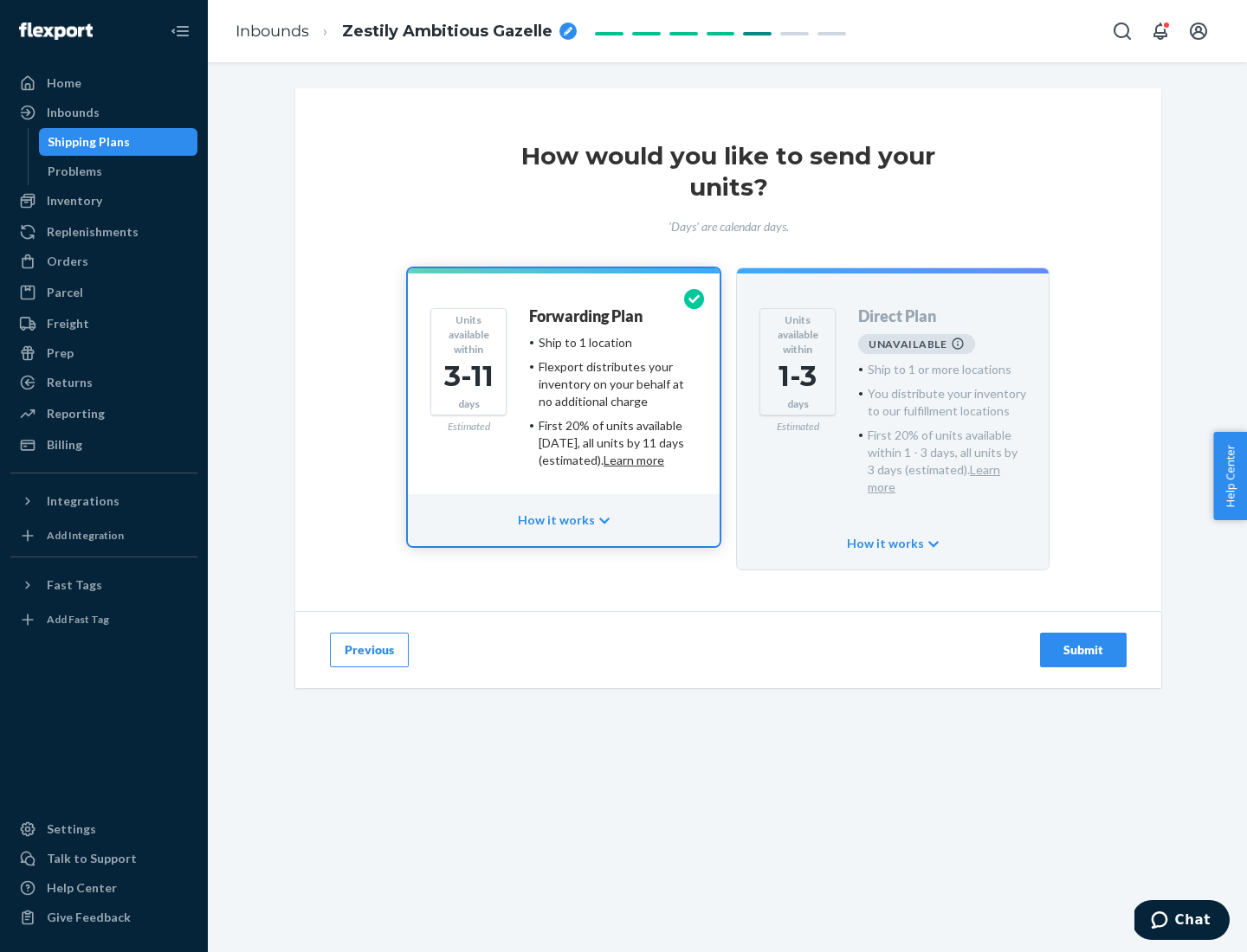
click at [587, 316] on h4 "Forwarding Plan" at bounding box center [586, 316] width 113 height 17
click at [1083, 641] on div "Submit" at bounding box center [1083, 649] width 57 height 17
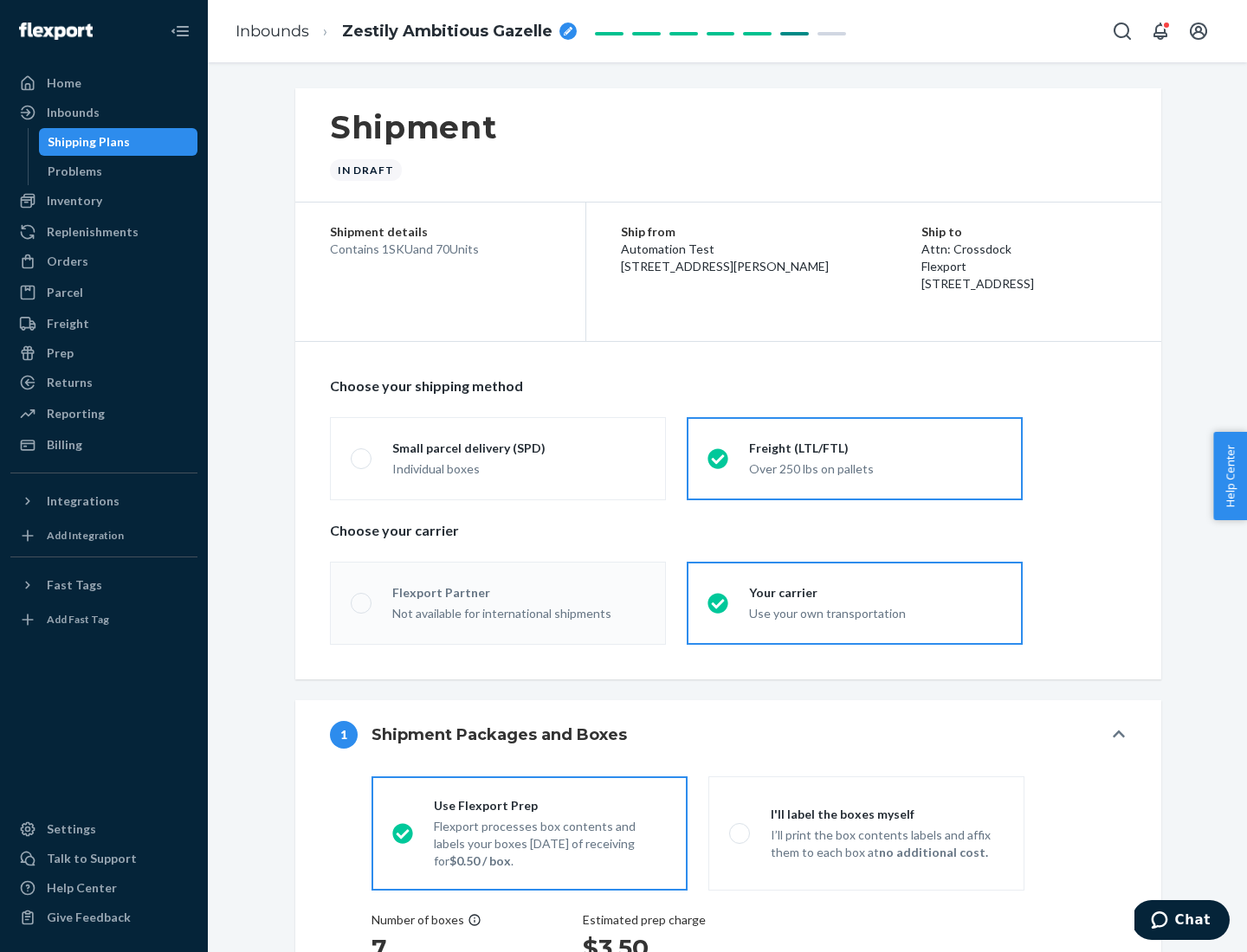
radio input "true"
radio input "false"
radio input "true"
radio input "false"
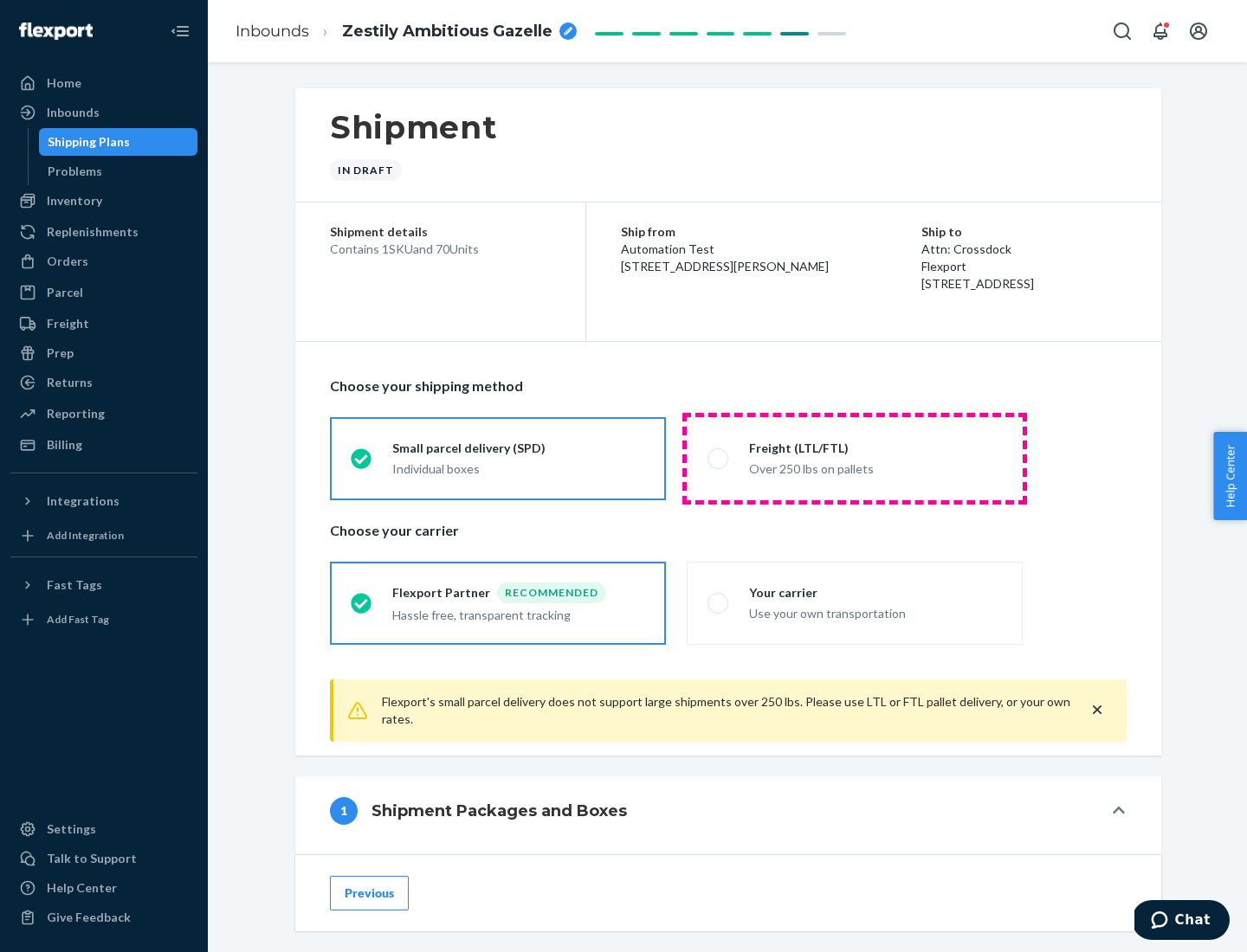
click at [854, 458] on div "Over 250 lbs on pallets" at bounding box center [876, 467] width 253 height 20
click at [719, 458] on input "Freight (LTL/FTL) Over 250 lbs on pallets" at bounding box center [713, 458] width 12 height 12
radio input "true"
radio input "false"
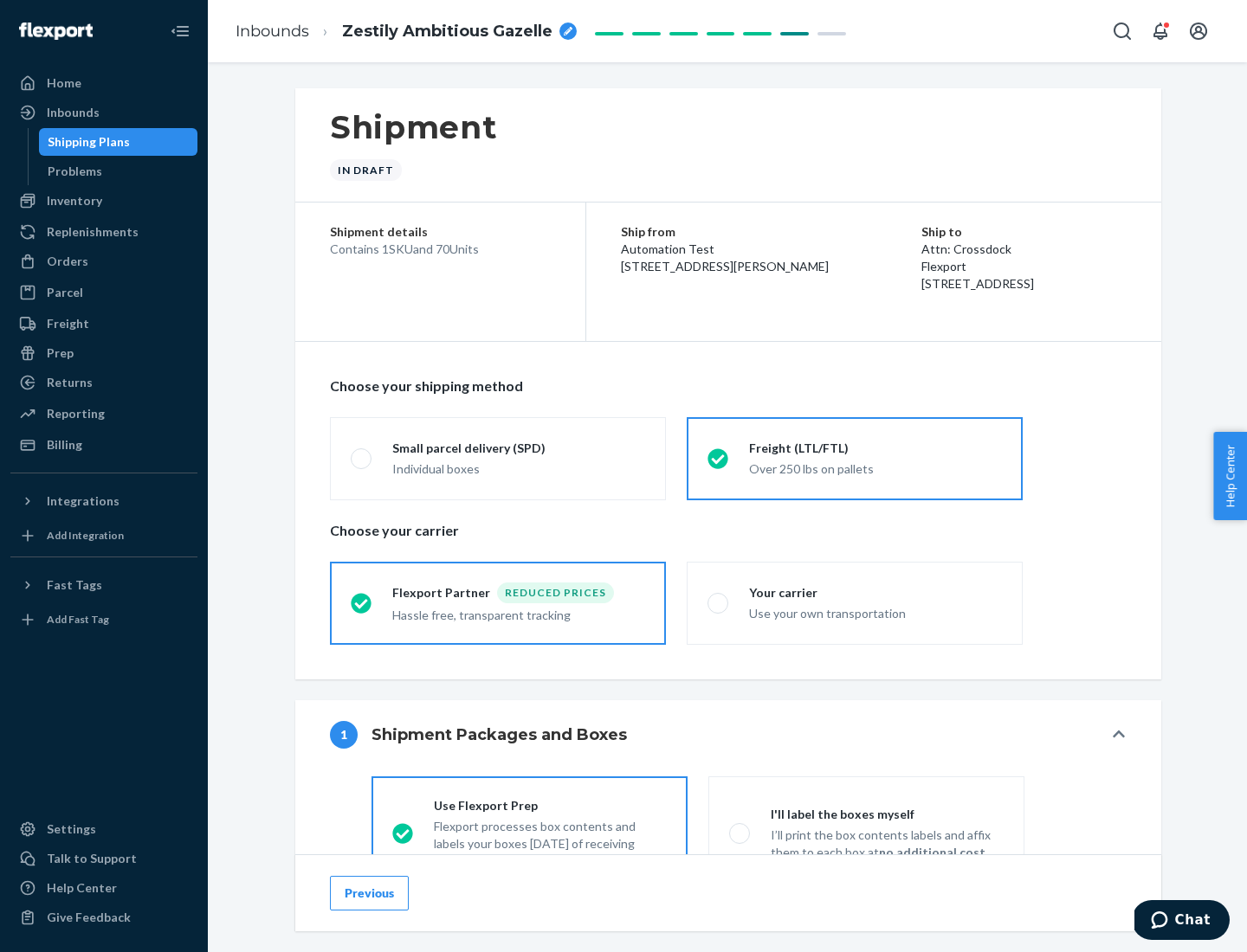
scroll to position [96, 0]
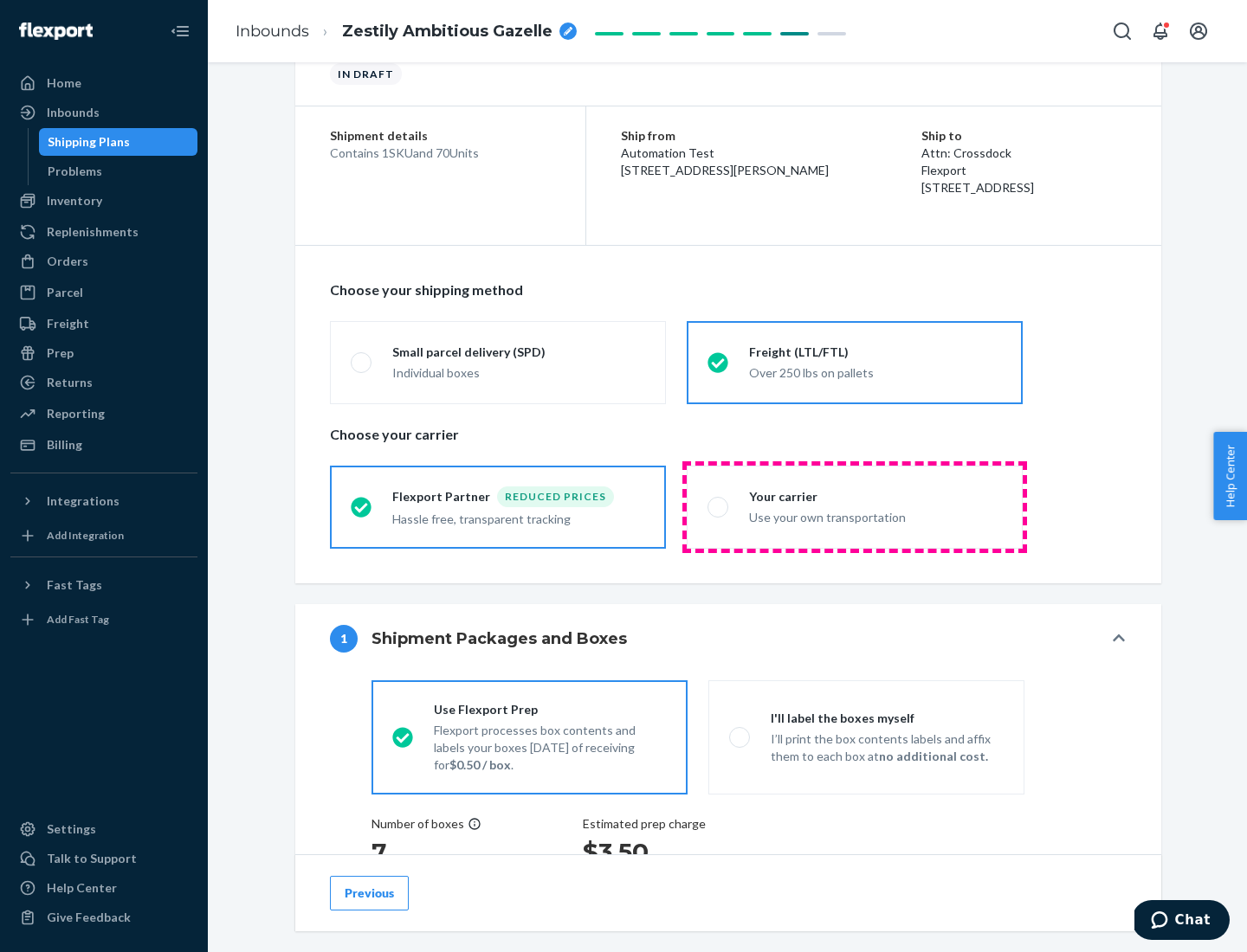
click at [854, 506] on div "Use your own transportation" at bounding box center [876, 515] width 253 height 20
click at [719, 506] on input "Your carrier Use your own transportation" at bounding box center [713, 506] width 12 height 12
radio input "true"
radio input "false"
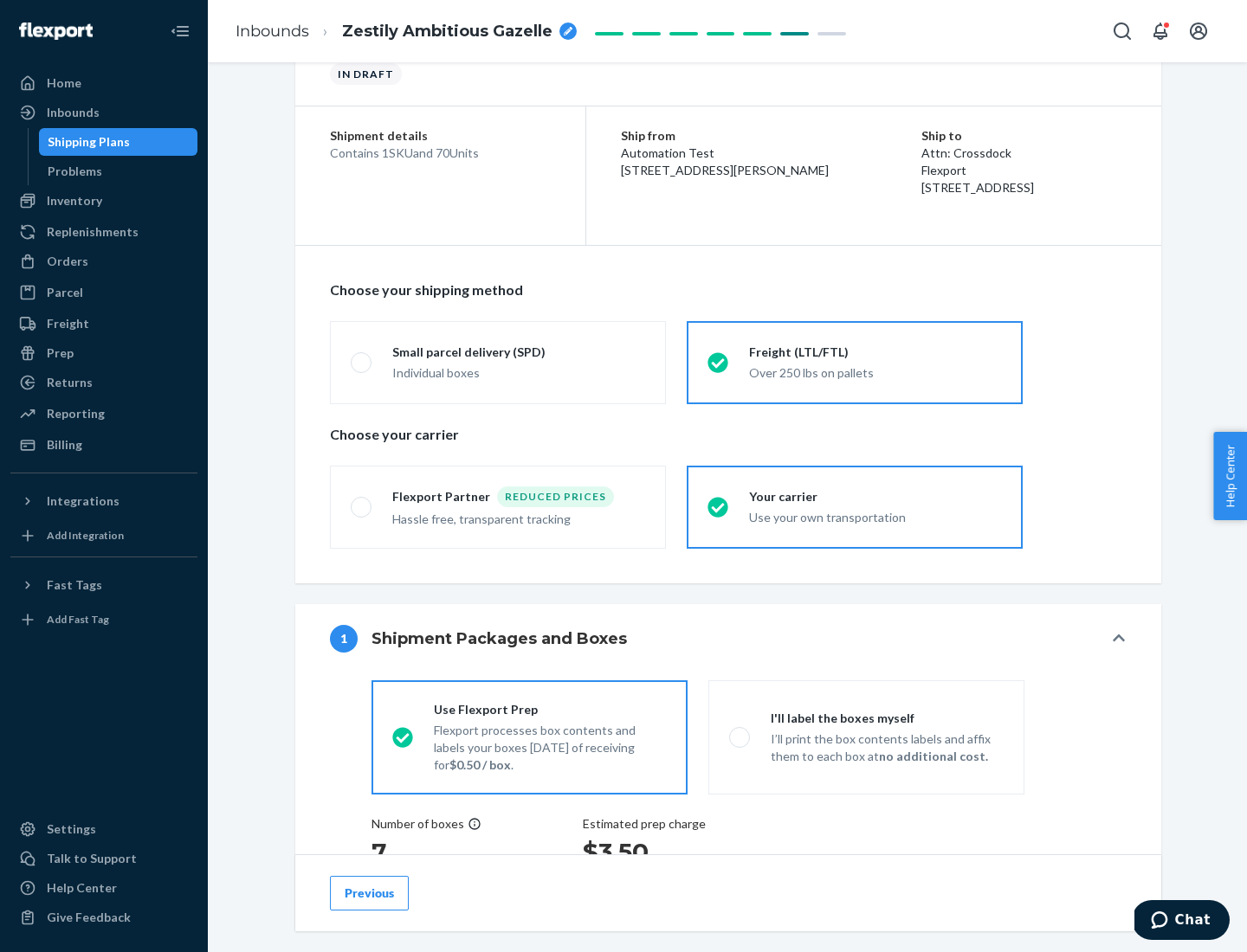
scroll to position [327, 0]
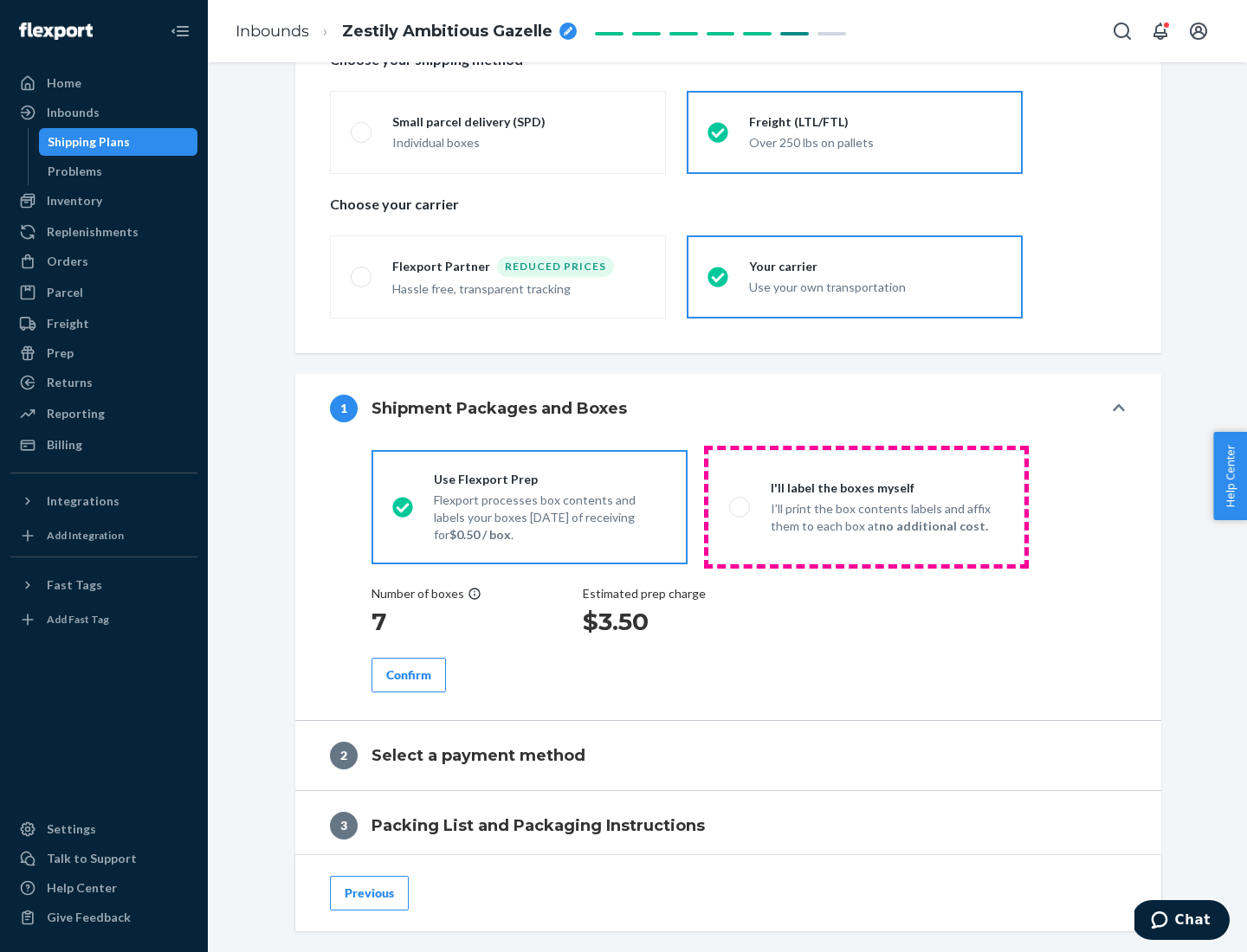
click at [866, 506] on p "I’ll print the box contents labels and affix them to each box at no additional …" at bounding box center [887, 517] width 233 height 35
click at [741, 506] on input "I'll label the boxes myself I’ll print the box contents labels and affix them t…" at bounding box center [734, 506] width 12 height 12
radio input "true"
radio input "false"
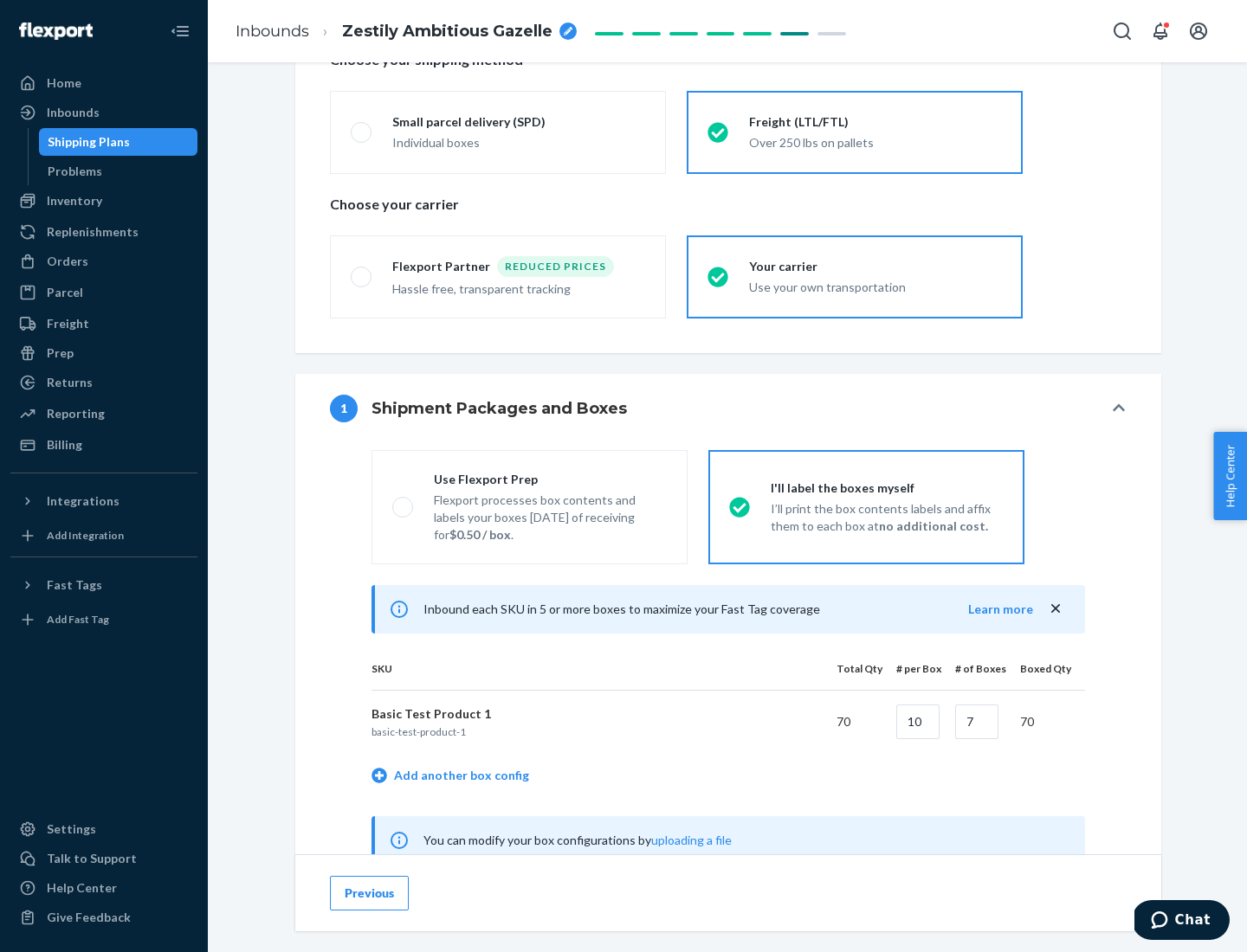
scroll to position [541, 0]
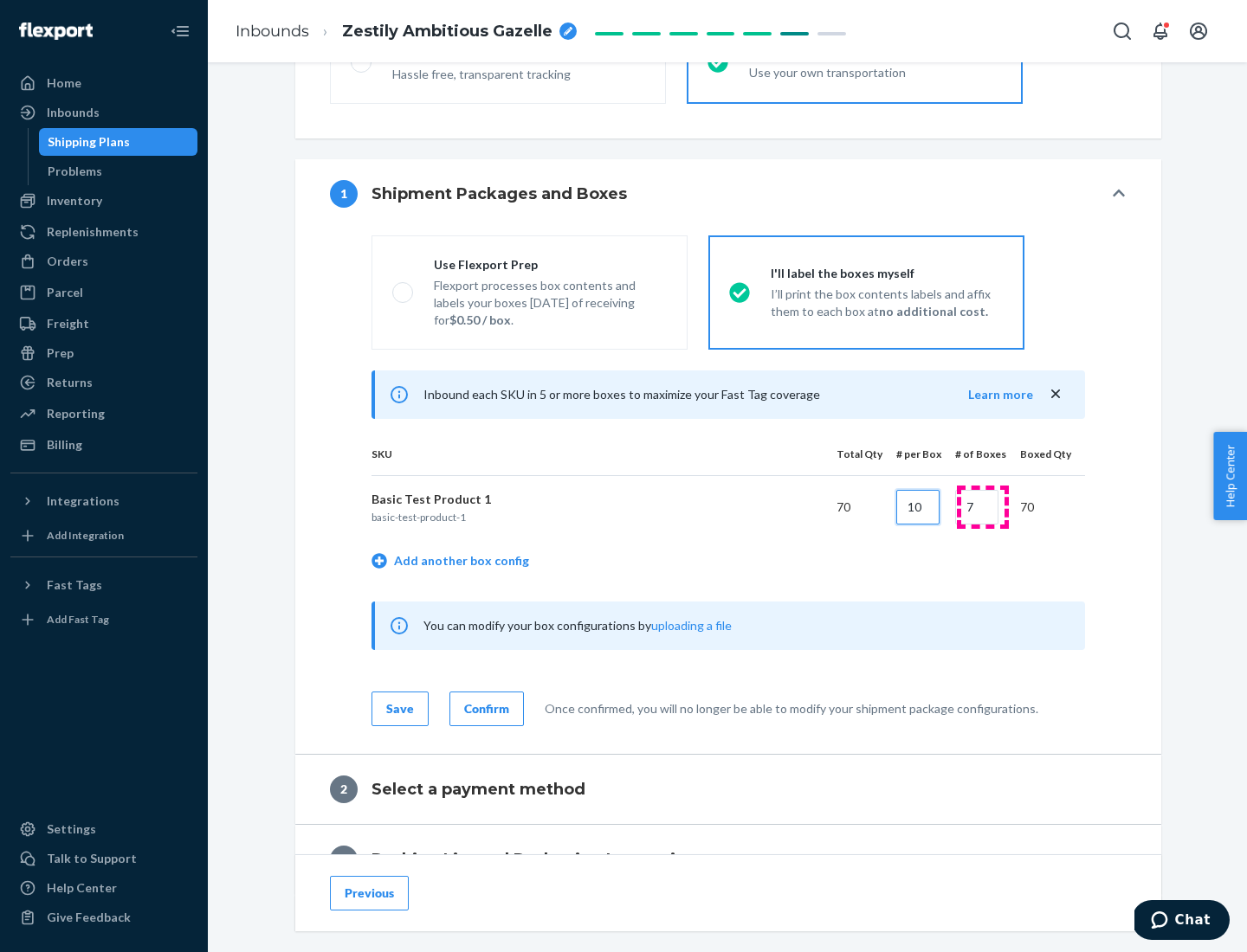
type input "10"
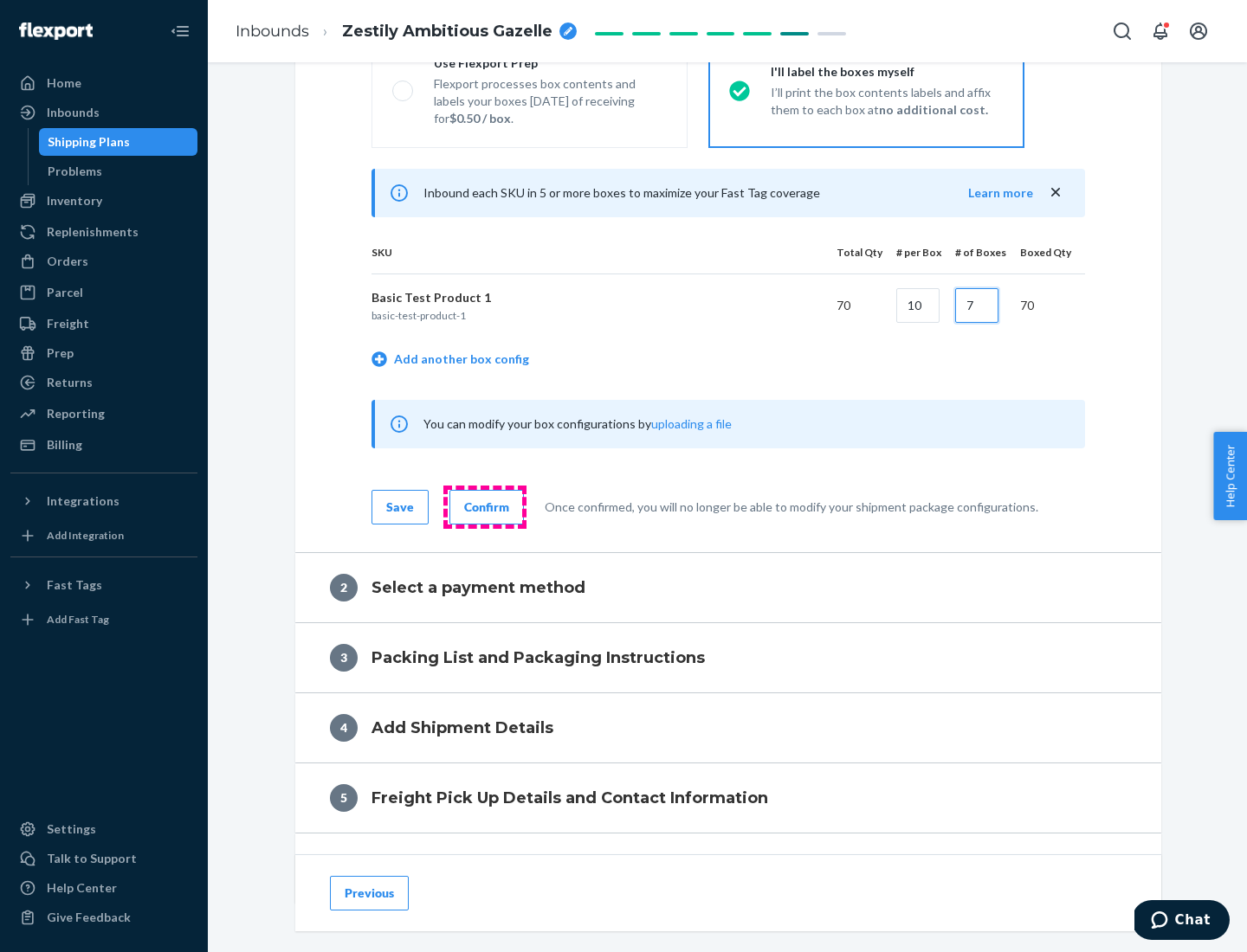
type input "7"
click at [484, 506] on div "Confirm" at bounding box center [487, 507] width 45 height 17
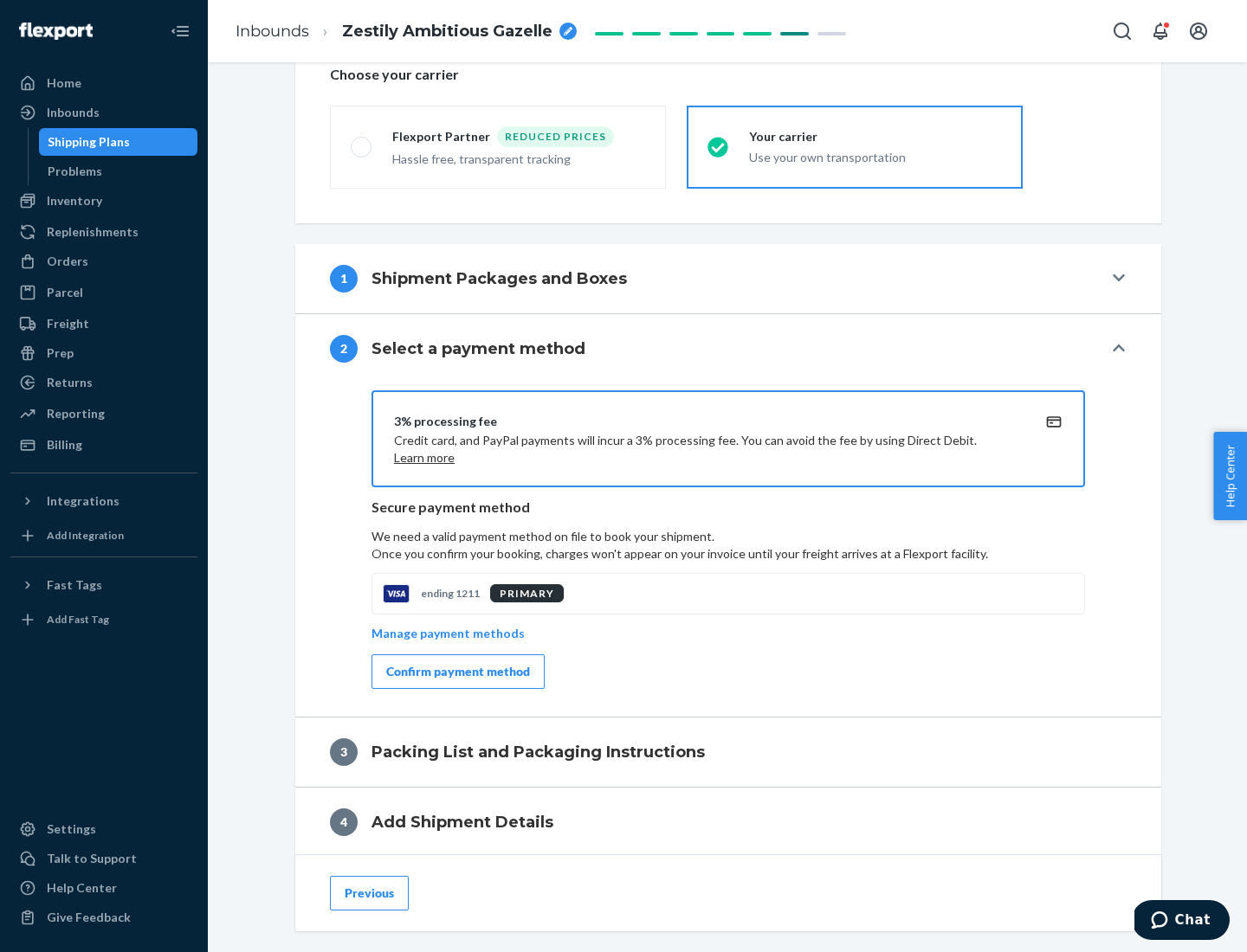
scroll to position [621, 0]
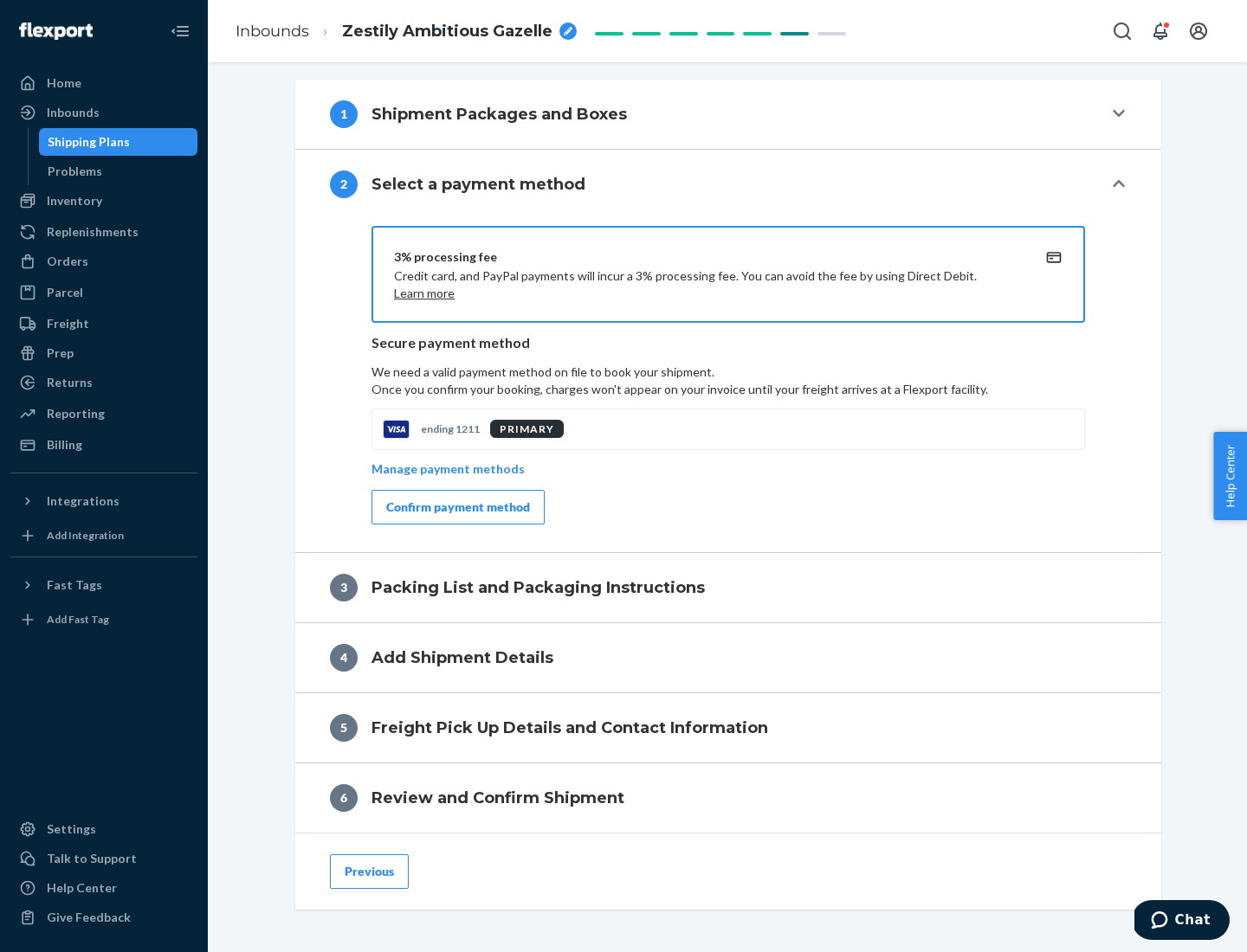
click at [457, 507] on div "Confirm payment method" at bounding box center [458, 507] width 144 height 17
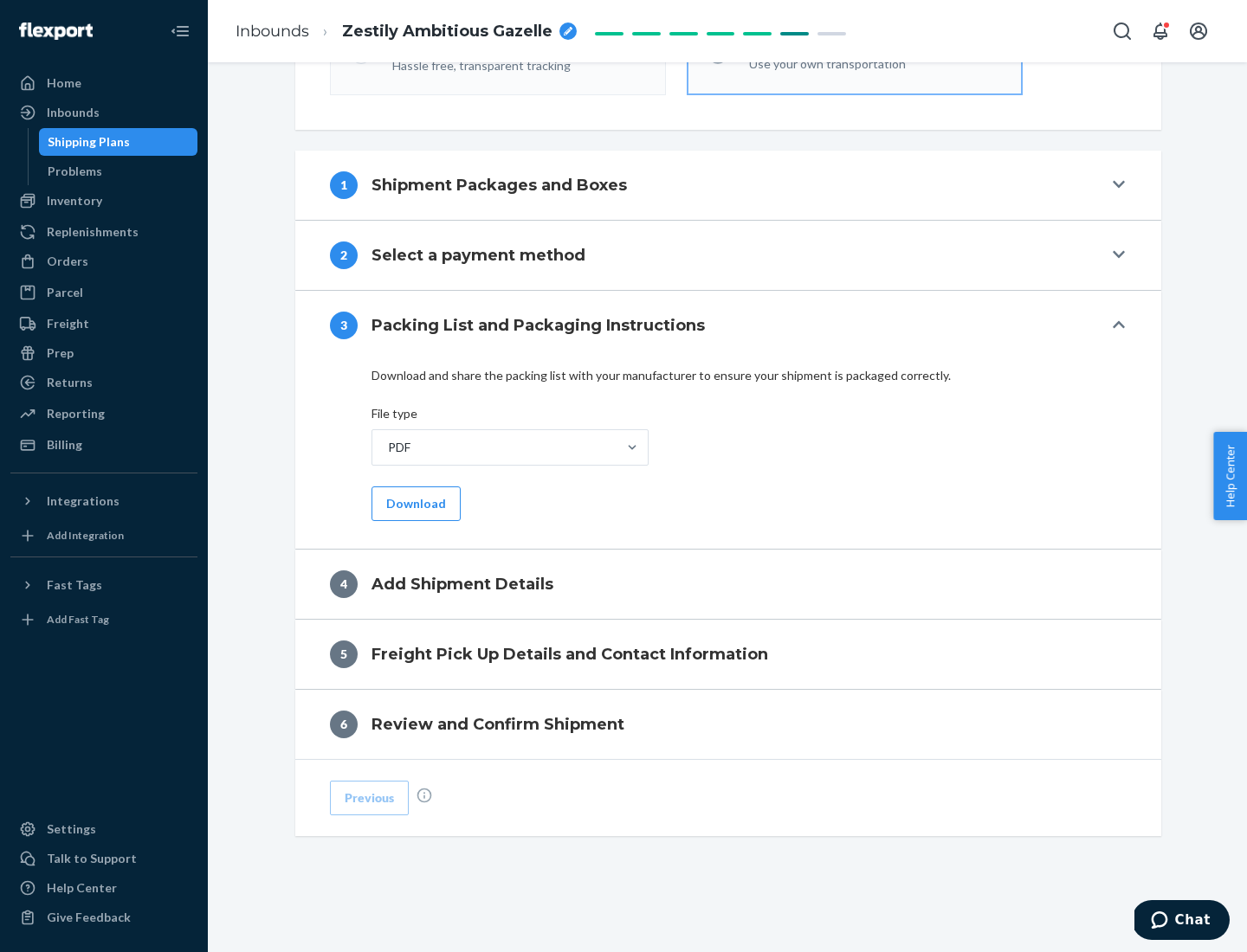
scroll to position [546, 0]
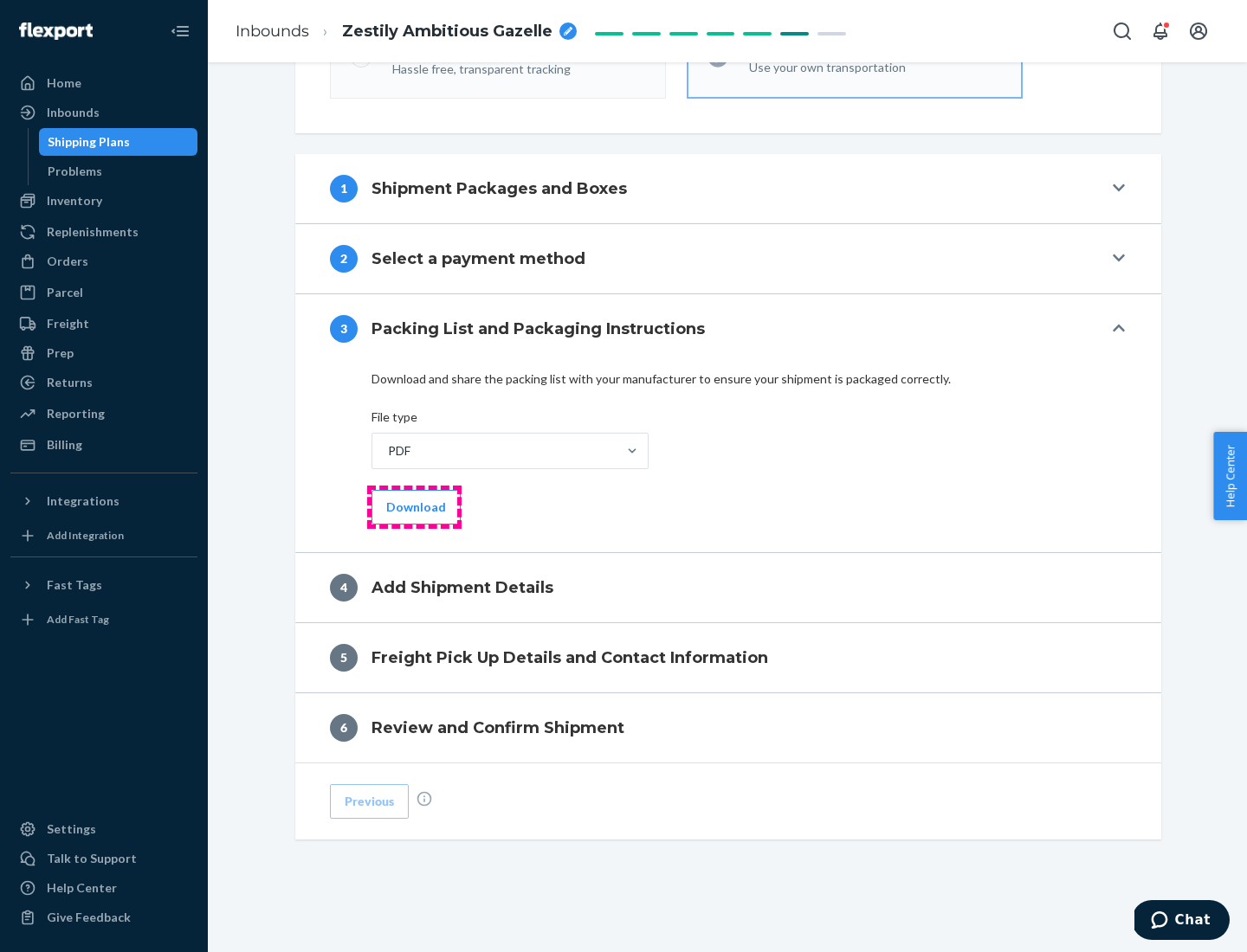
click at [414, 506] on button "Download" at bounding box center [416, 507] width 89 height 35
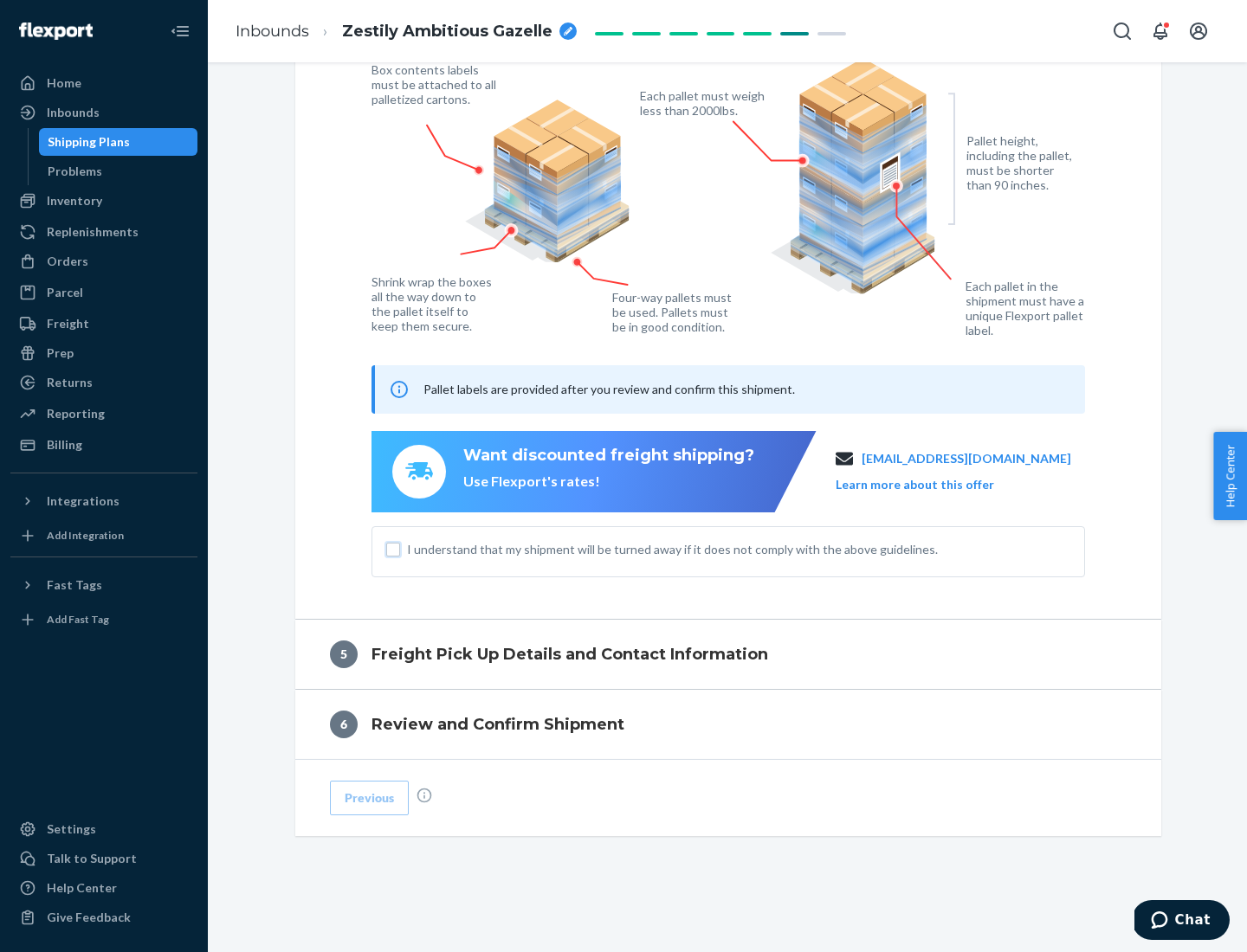
click at [393, 549] on input "I understand that my shipment will be turned away if it does not comply with th…" at bounding box center [393, 550] width 14 height 14
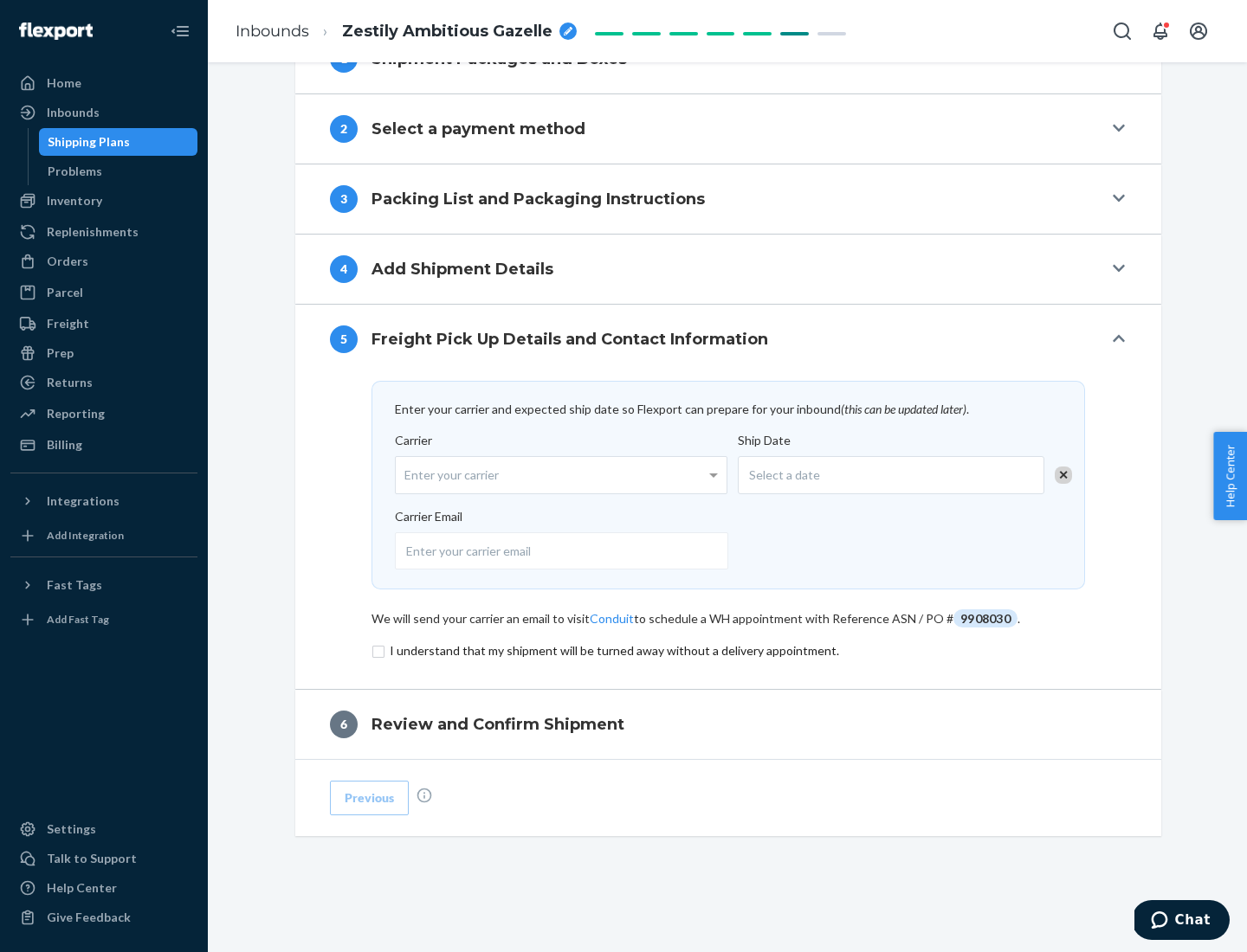
scroll to position [676, 0]
click at [728, 650] on input "checkbox" at bounding box center [728, 650] width 714 height 20
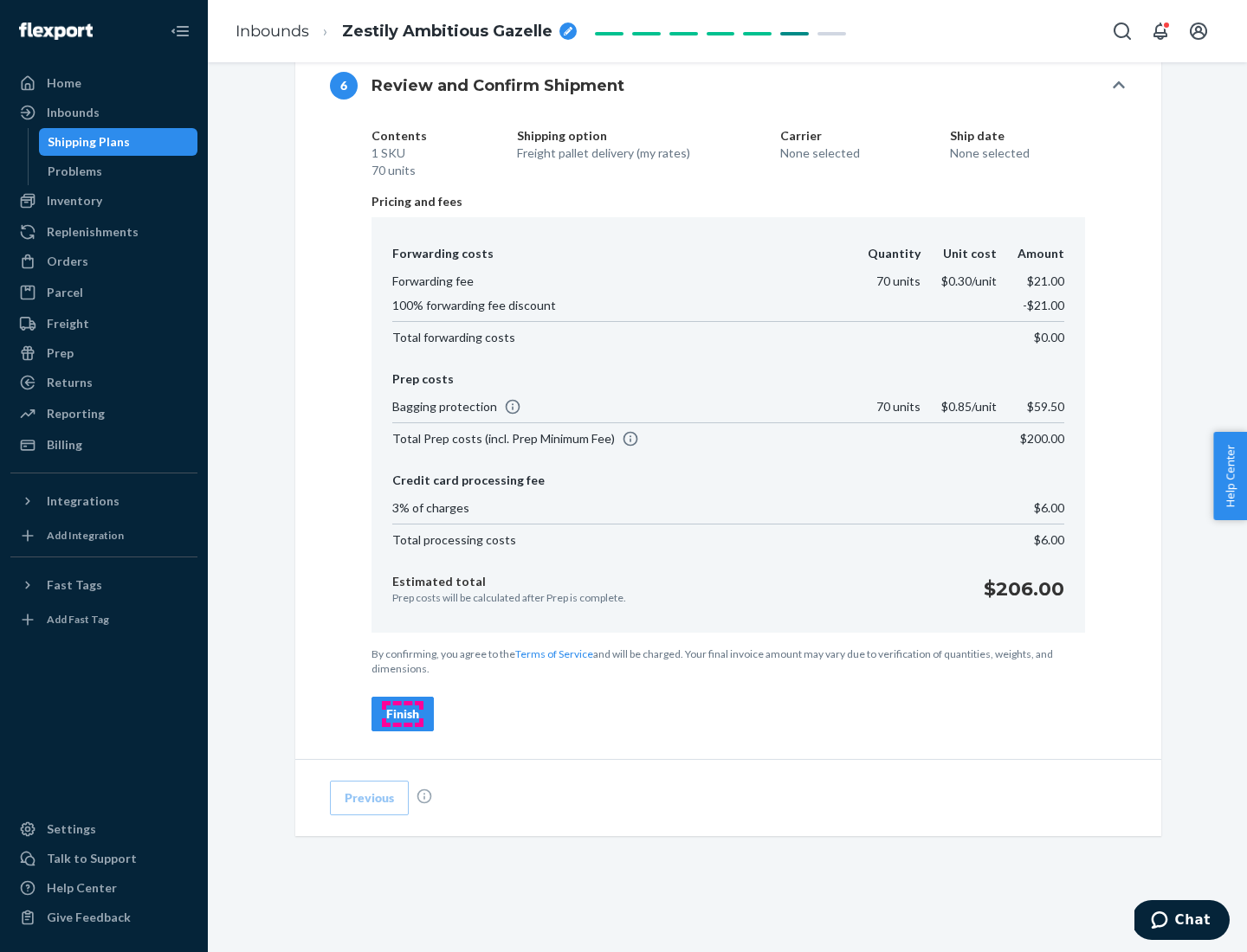
click at [402, 714] on div "Finish" at bounding box center [402, 714] width 33 height 17
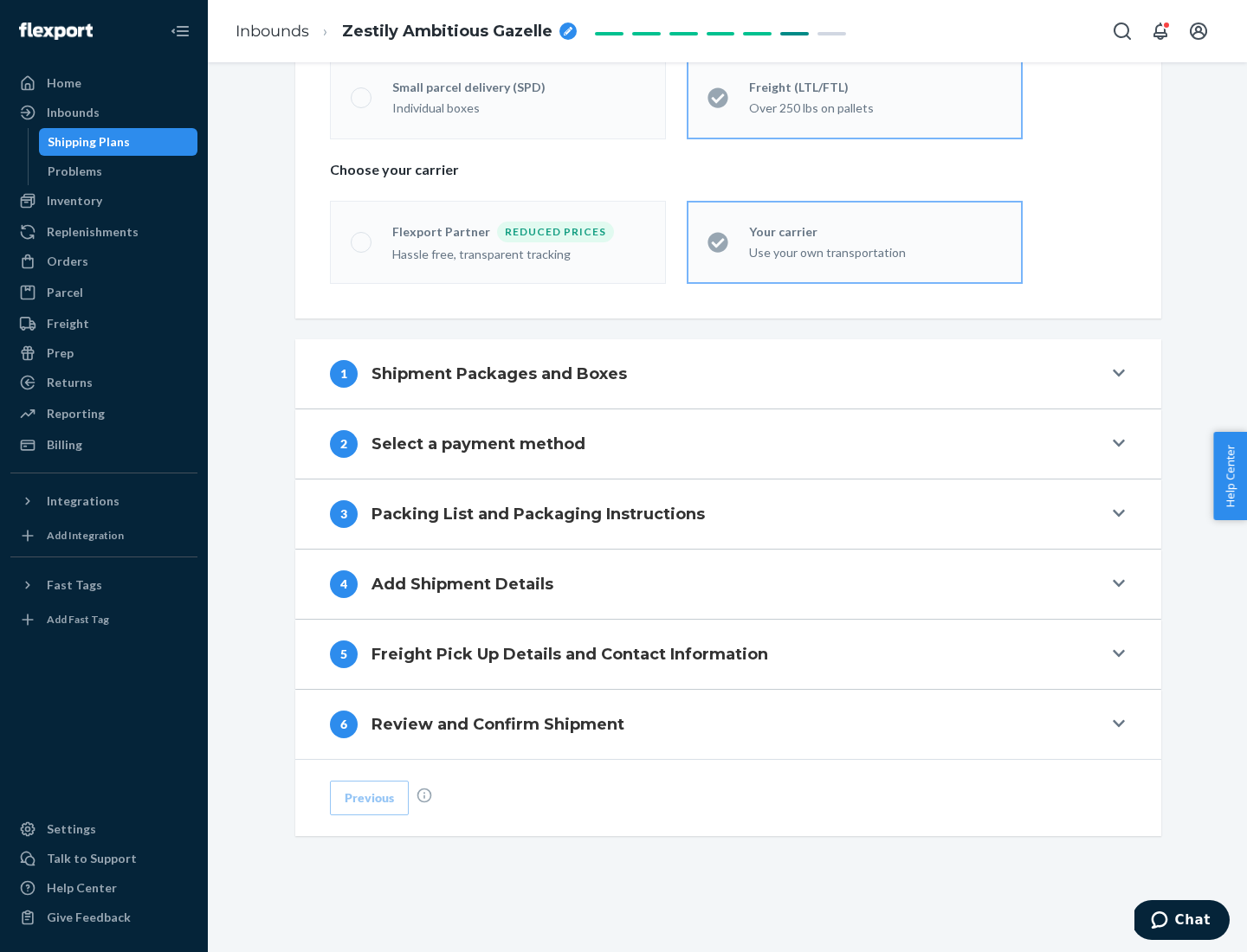
scroll to position [361, 0]
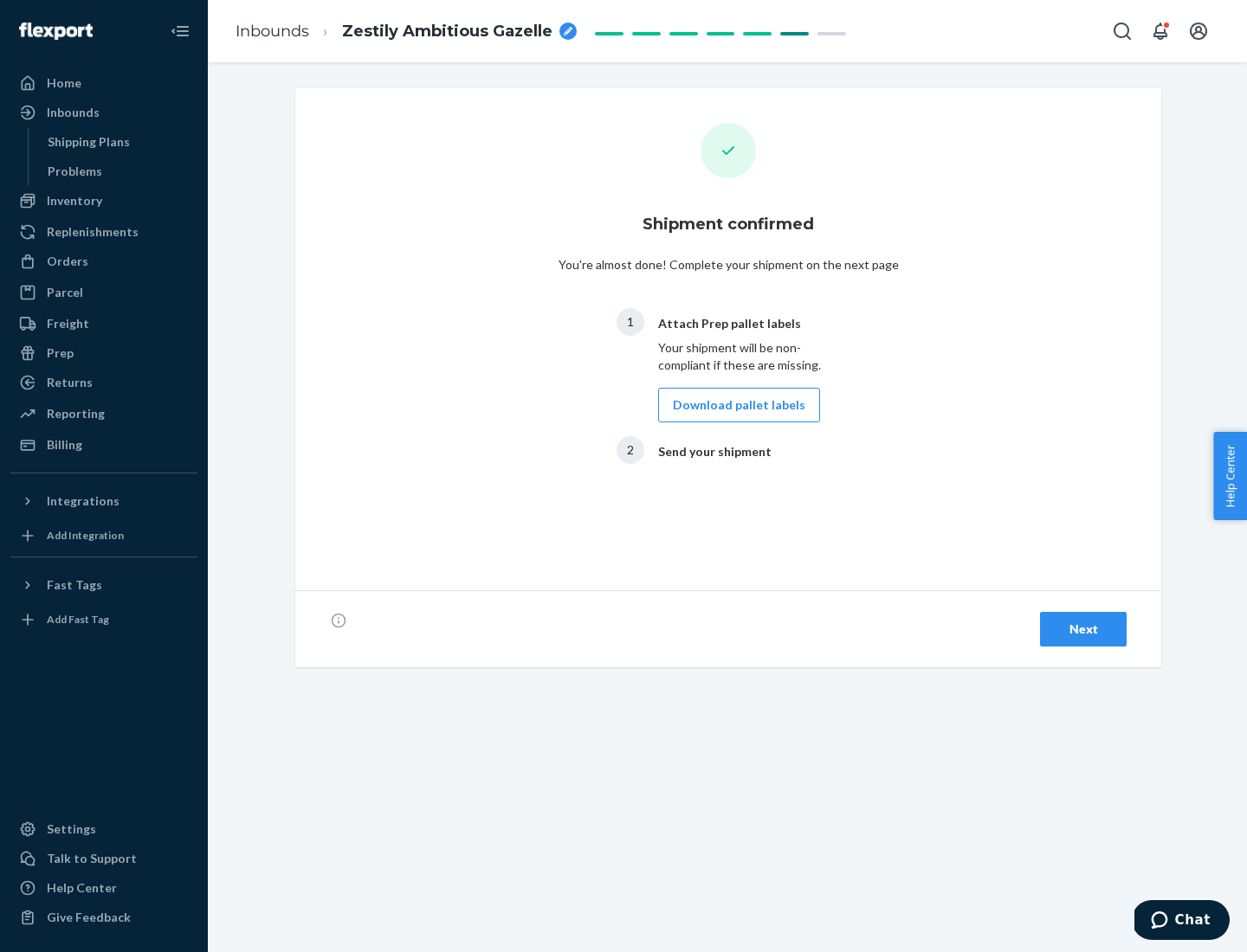
click at [734, 405] on button "Download pallet labels" at bounding box center [740, 405] width 162 height 35
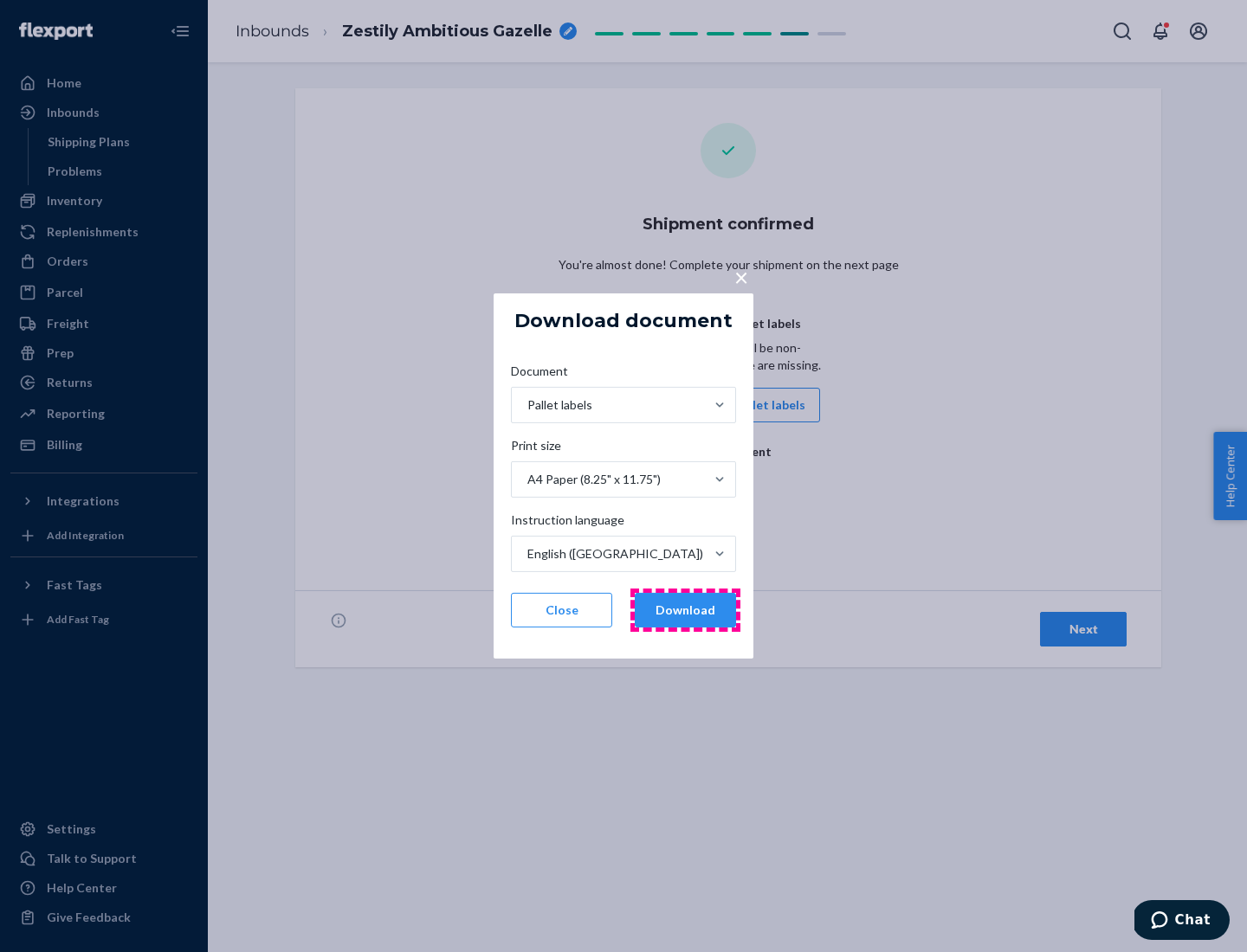
click at [685, 610] on button "Download" at bounding box center [685, 610] width 101 height 35
click at [741, 276] on span "×" at bounding box center [741, 277] width 14 height 29
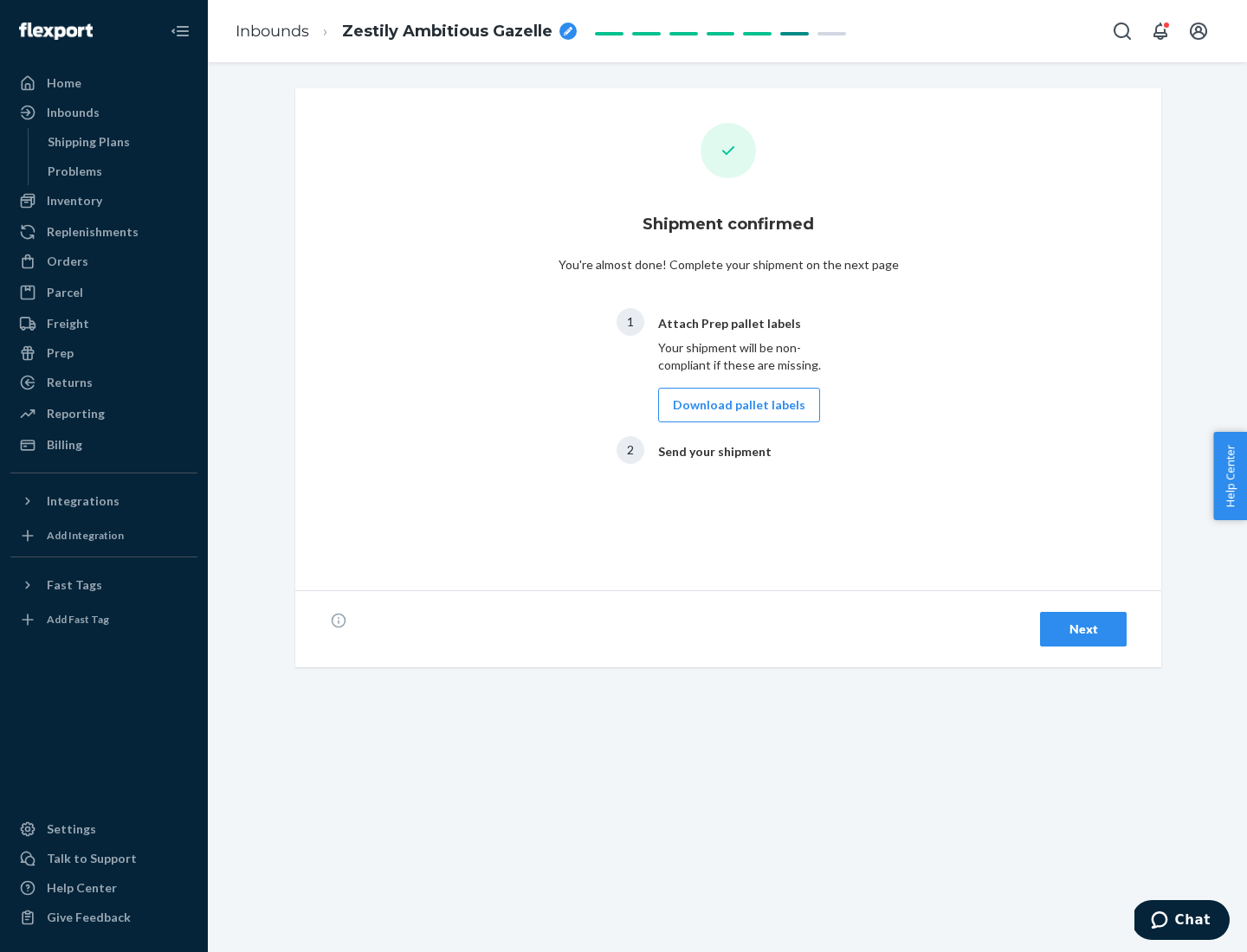
click at [1083, 629] on div "Next" at bounding box center [1083, 629] width 57 height 17
